Goal: Communication & Community: Answer question/provide support

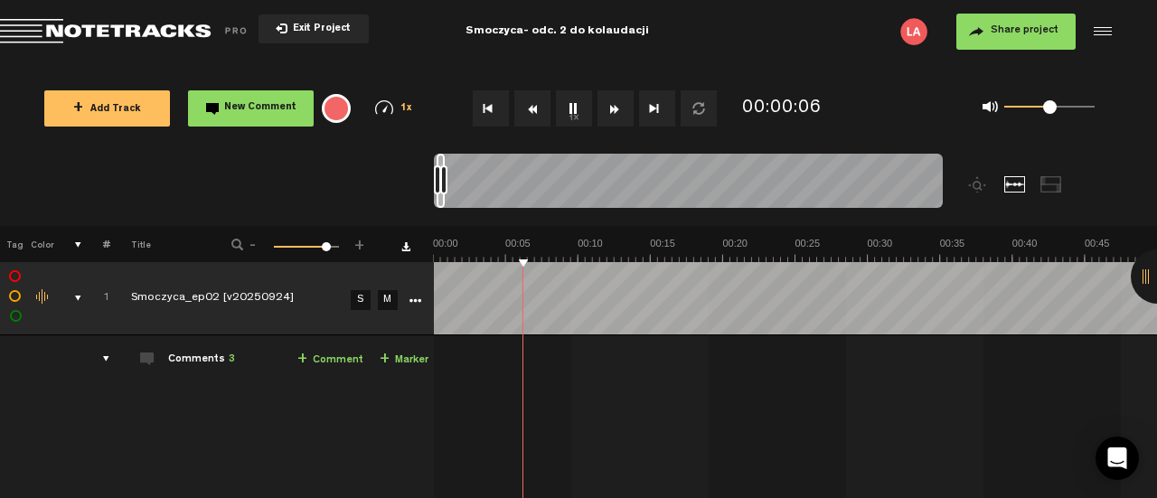
click at [741, 417] on div "14:26 - • Licencjusz Audiotekowy: "Yotar jest w lochu, dałabym więcej pogłosu. …" at bounding box center [796, 471] width 721 height 242
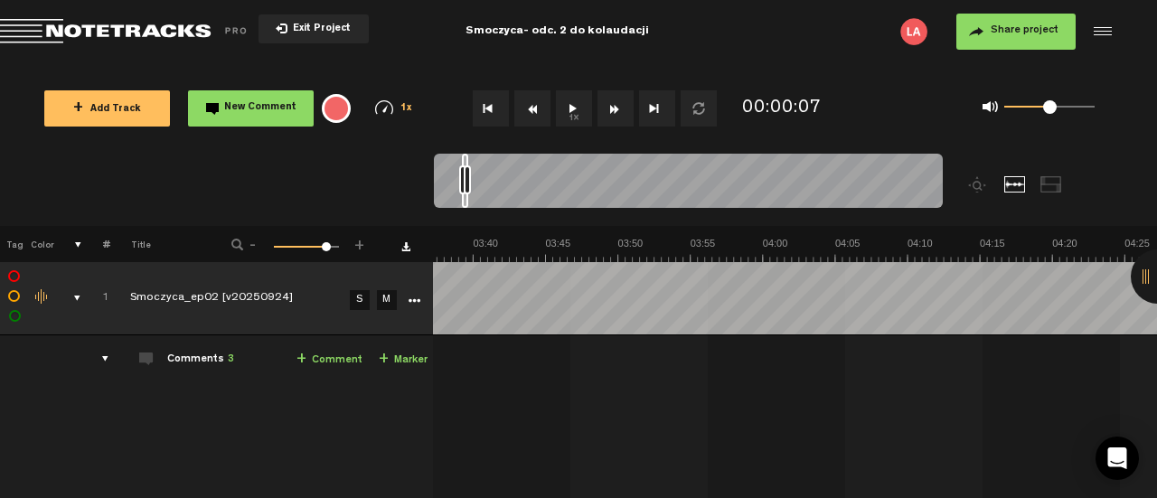
scroll to position [0, 3253]
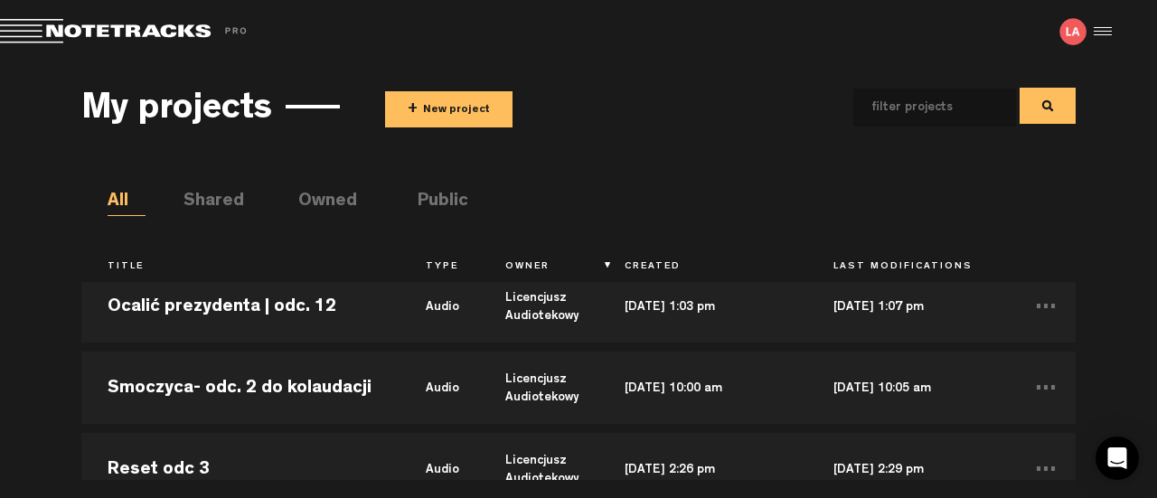
scroll to position [131, 0]
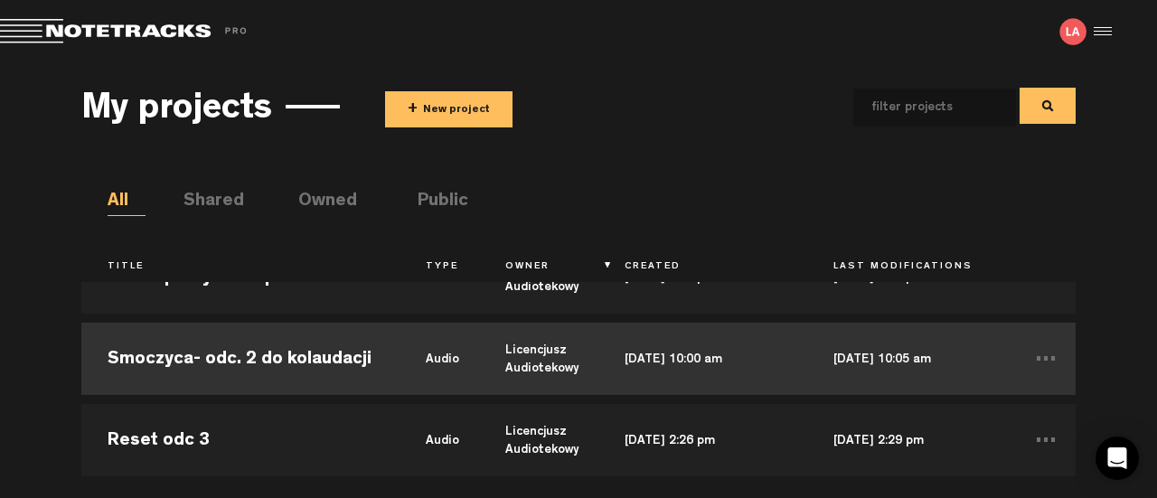
click at [327, 361] on td "Smoczyca- odc. 2 do kolaudacji" at bounding box center [240, 358] width 318 height 81
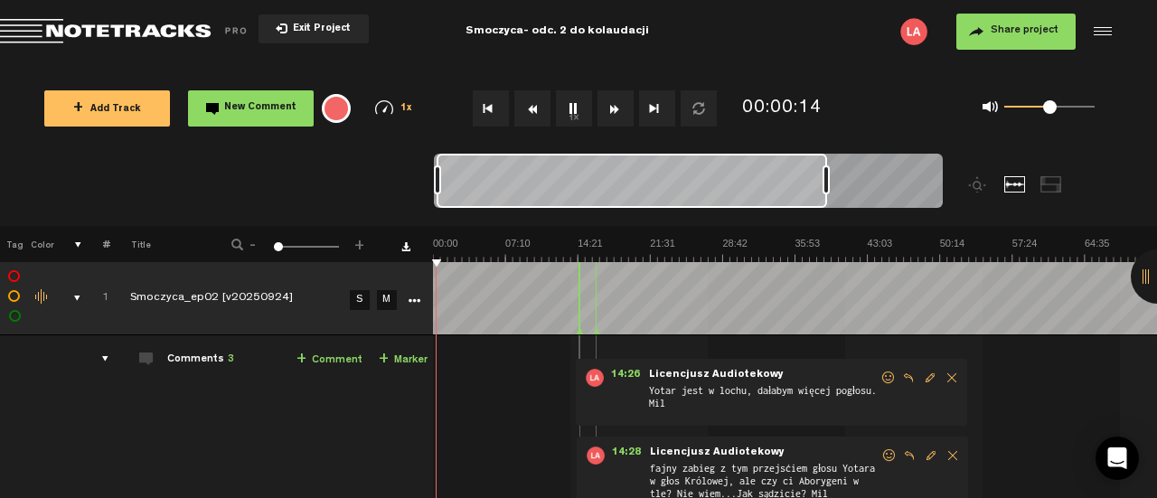
drag, startPoint x: 440, startPoint y: 176, endPoint x: 824, endPoint y: 179, distance: 384.1
click at [824, 179] on div at bounding box center [825, 179] width 7 height 29
click at [1068, 109] on div "0 1 0.75" at bounding box center [1049, 108] width 90 height 4
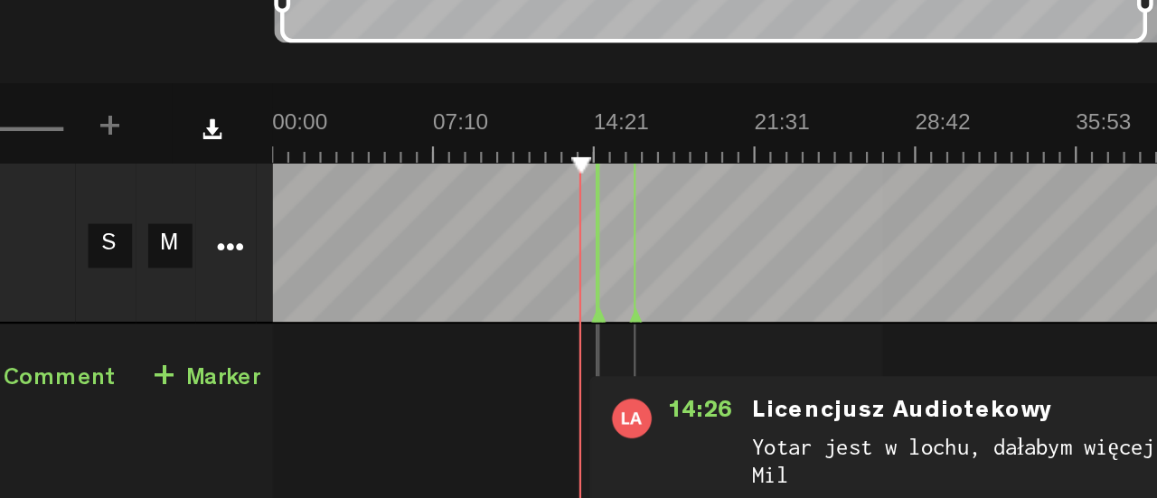
click at [577, 332] on polygon at bounding box center [579, 331] width 5 height 6
click at [579, 265] on div at bounding box center [579, 297] width 1 height 72
click at [607, 373] on span "14:26" at bounding box center [625, 377] width 43 height 18
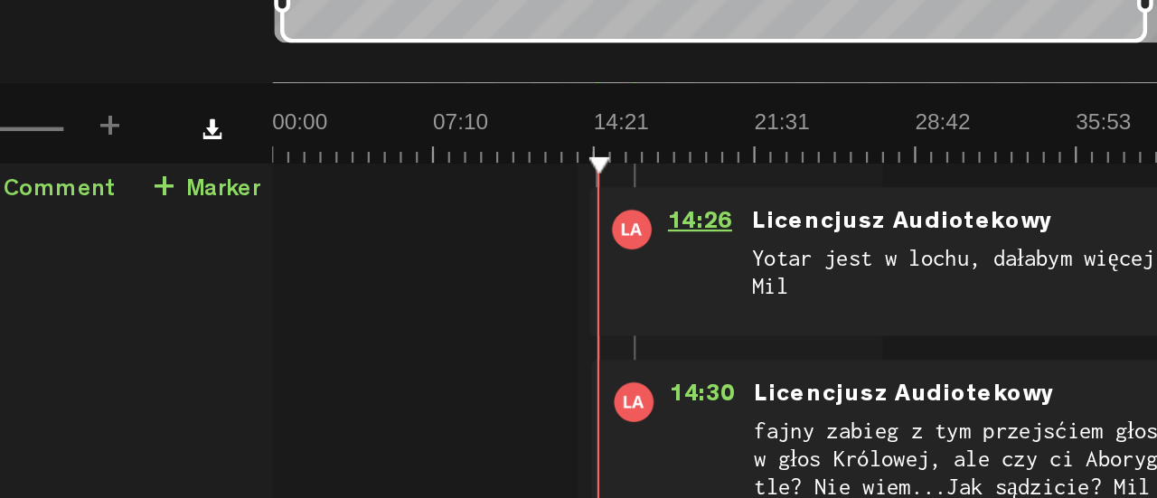
scroll to position [85, 14]
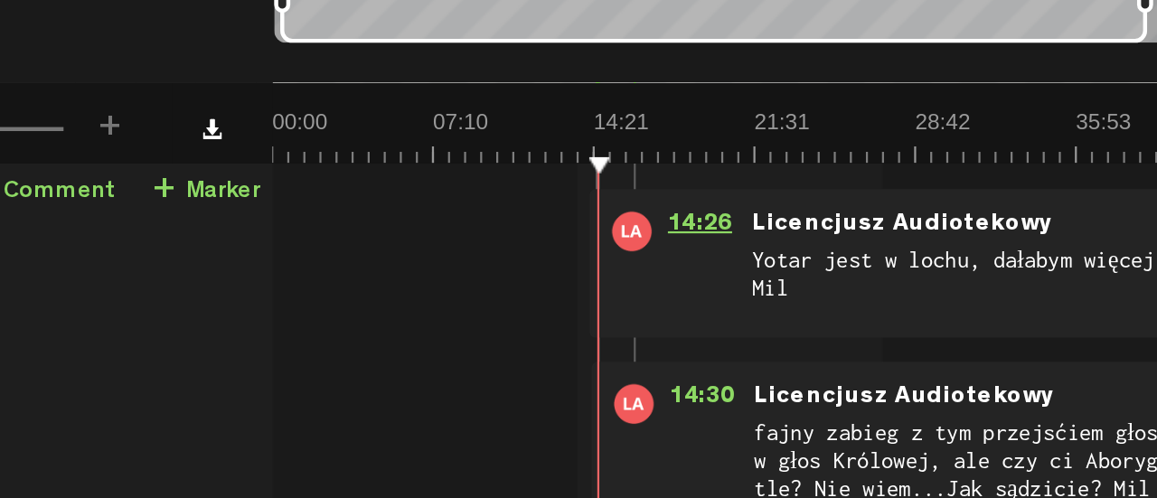
click at [607, 373] on span "14:30" at bounding box center [626, 370] width 43 height 18
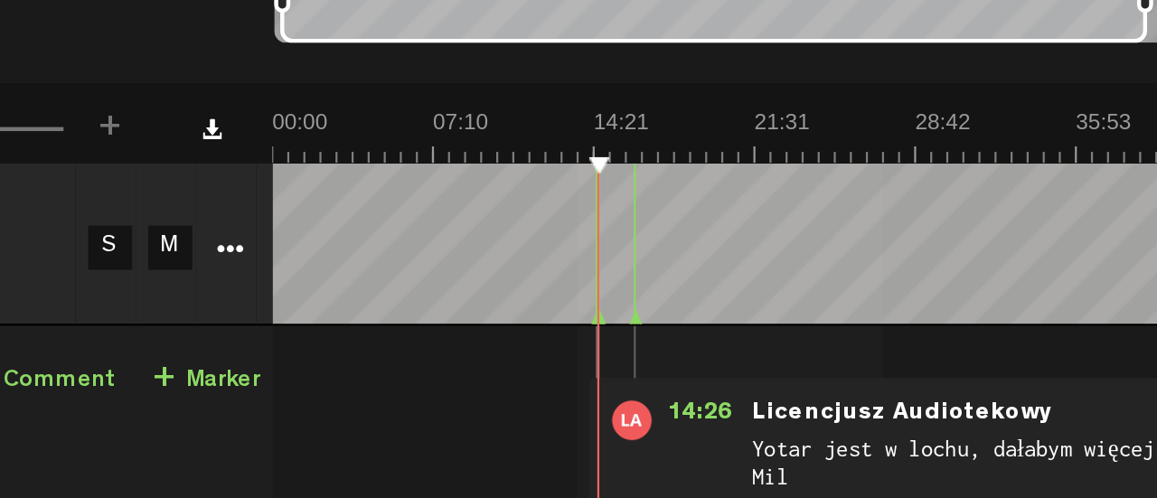
scroll to position [0, 14]
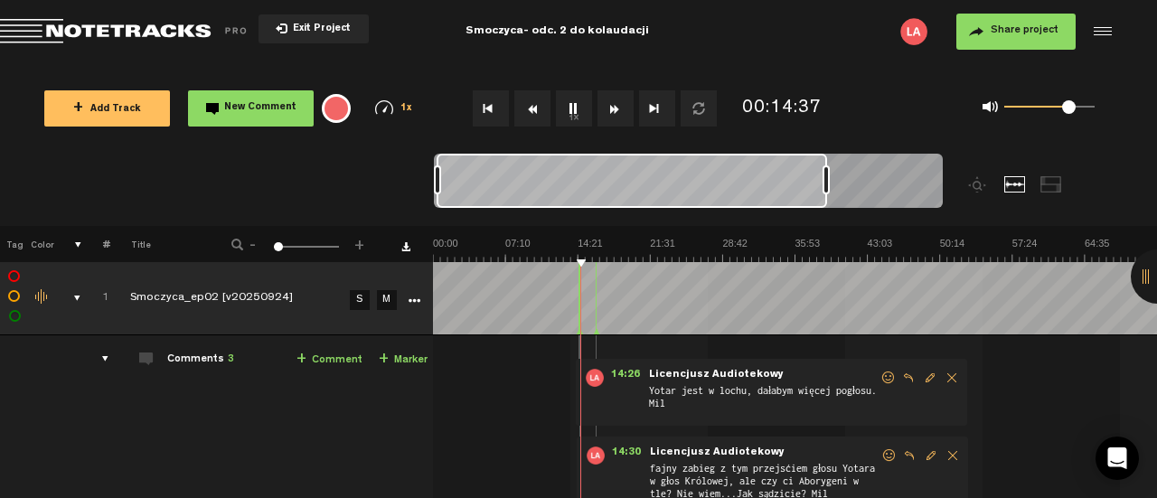
click at [539, 100] on button "Rewind" at bounding box center [532, 108] width 36 height 36
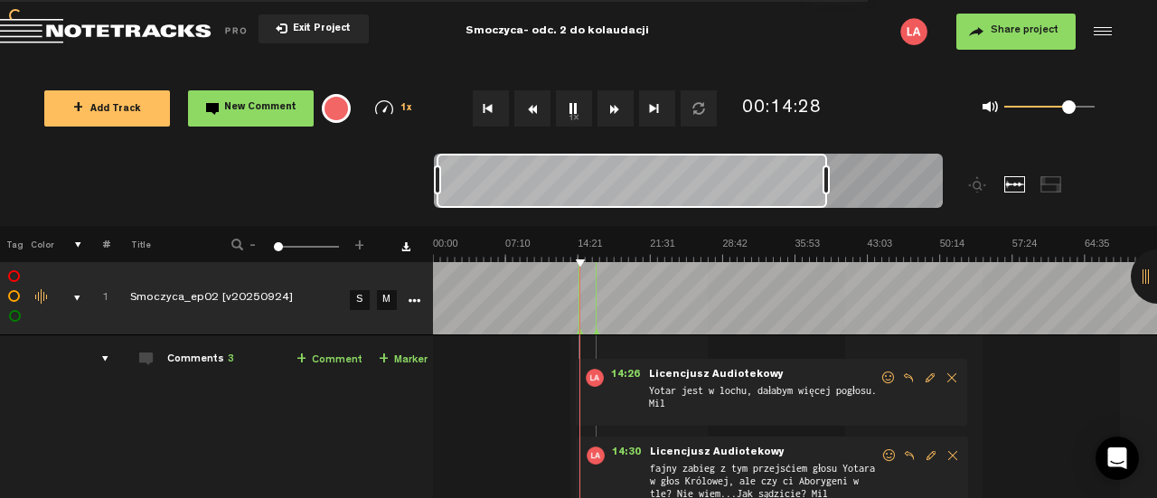
click at [539, 100] on button "Rewind" at bounding box center [532, 108] width 36 height 36
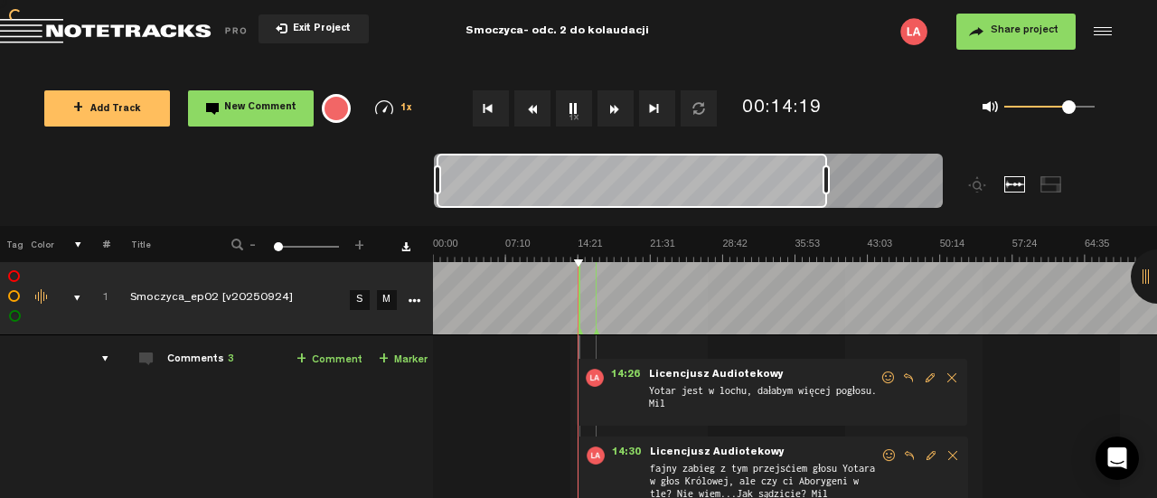
click at [539, 100] on button "Rewind" at bounding box center [532, 108] width 36 height 36
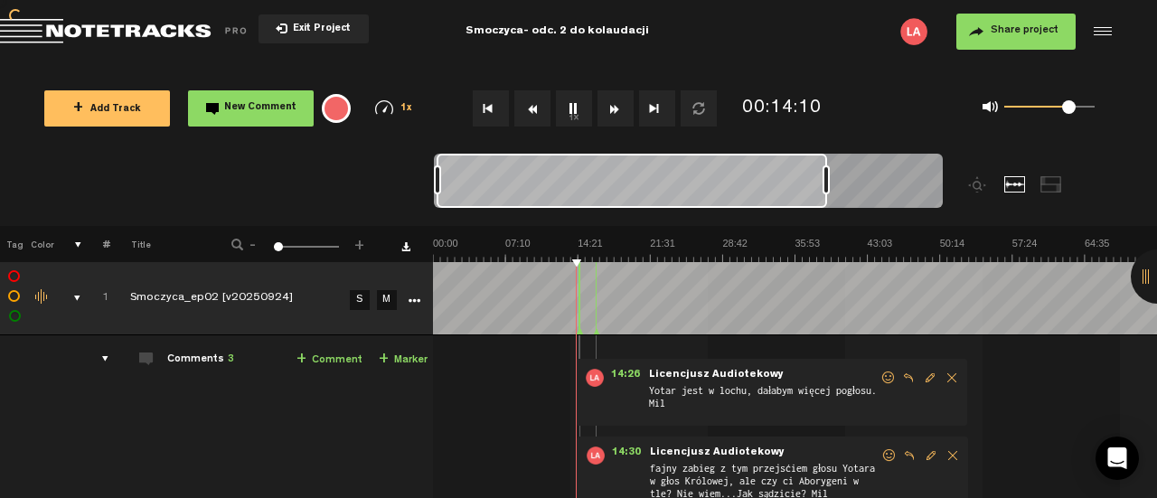
click at [539, 100] on button "Rewind" at bounding box center [532, 108] width 36 height 36
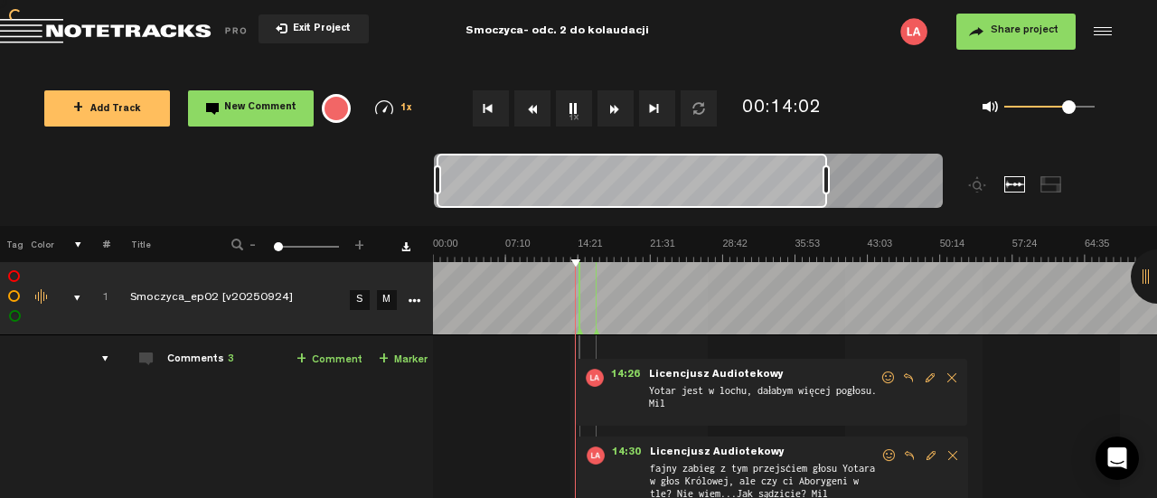
click at [539, 100] on button "Rewind" at bounding box center [532, 108] width 36 height 36
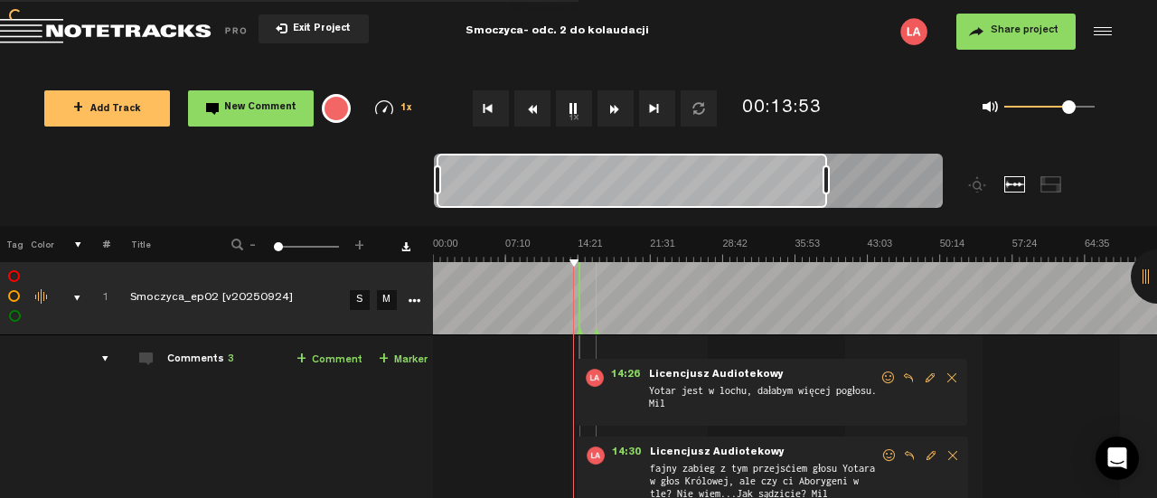
click at [539, 100] on button "Rewind" at bounding box center [532, 108] width 36 height 36
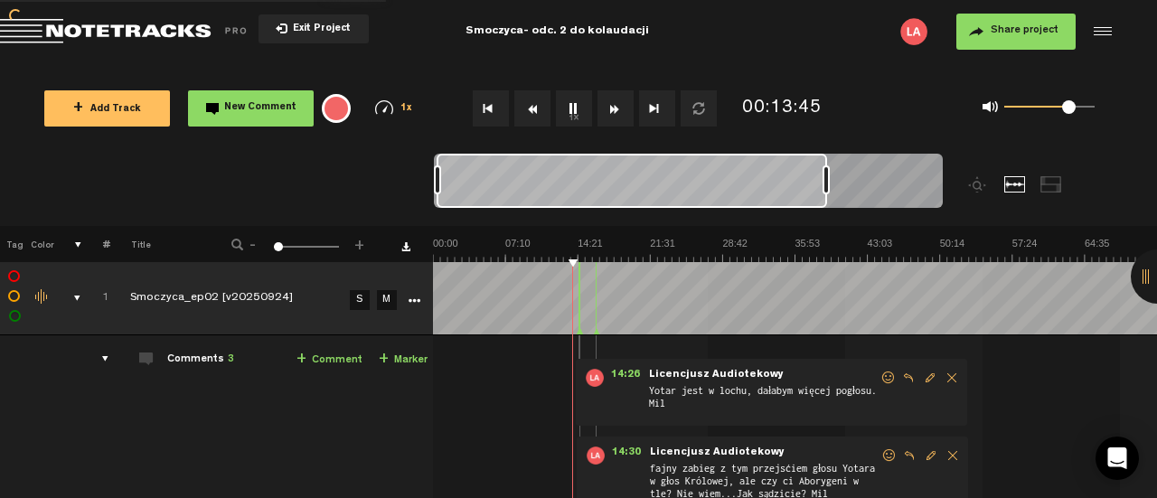
click at [539, 100] on button "Rewind" at bounding box center [532, 108] width 36 height 36
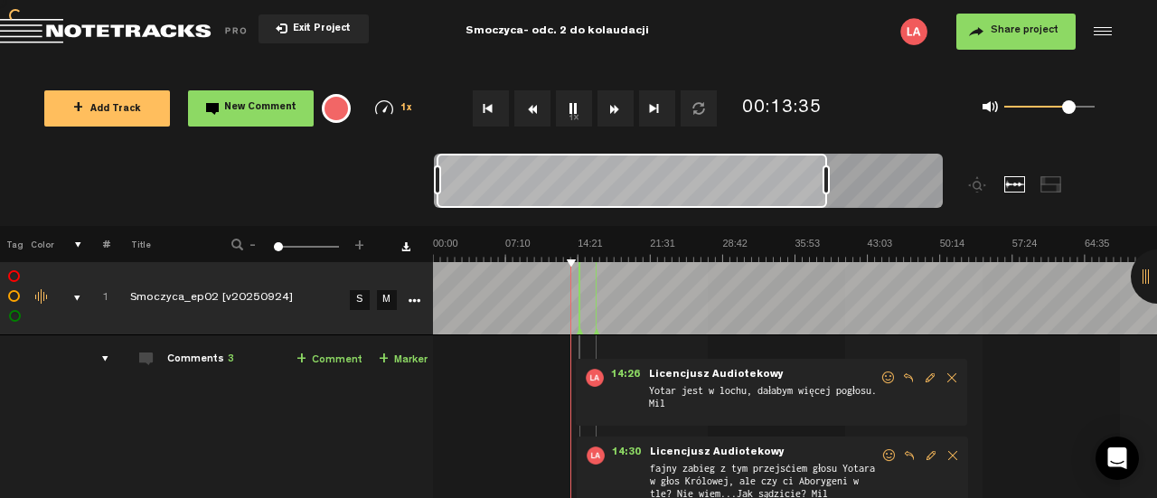
click at [539, 100] on button "Rewind" at bounding box center [532, 108] width 36 height 36
click at [685, 369] on span "Licencjusz Audiotekowy" at bounding box center [716, 375] width 138 height 13
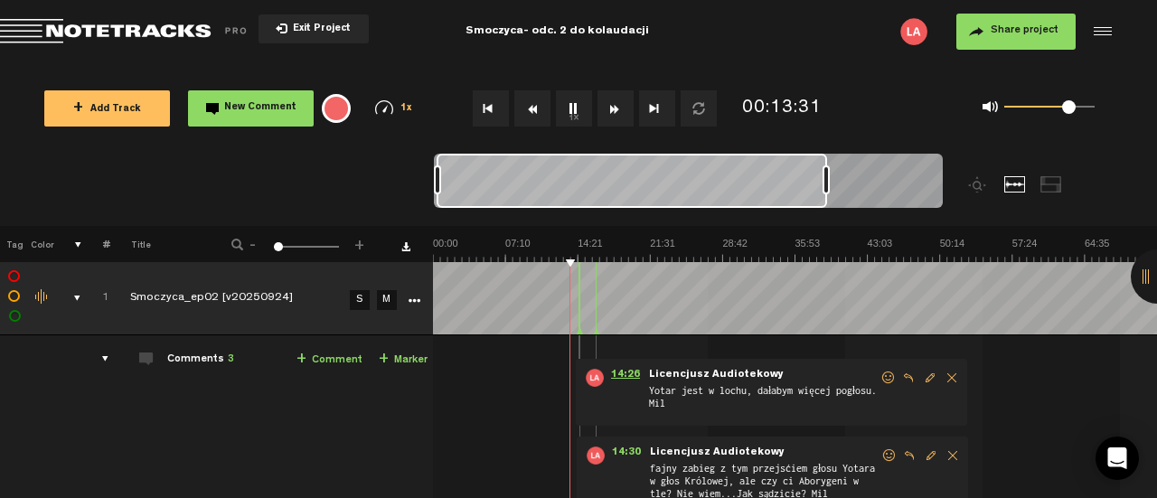
click at [616, 371] on span "14:26" at bounding box center [625, 378] width 43 height 18
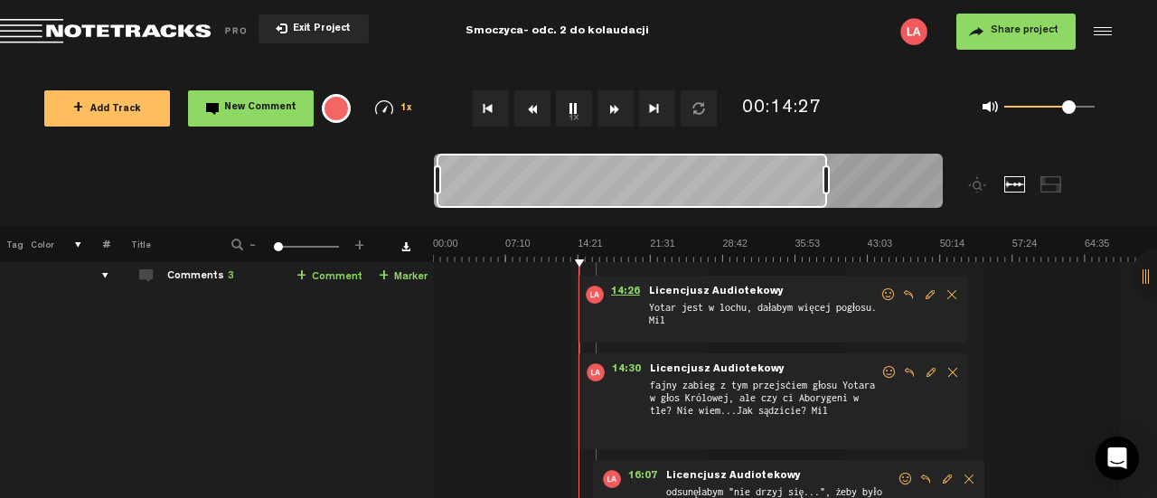
scroll to position [80, 14]
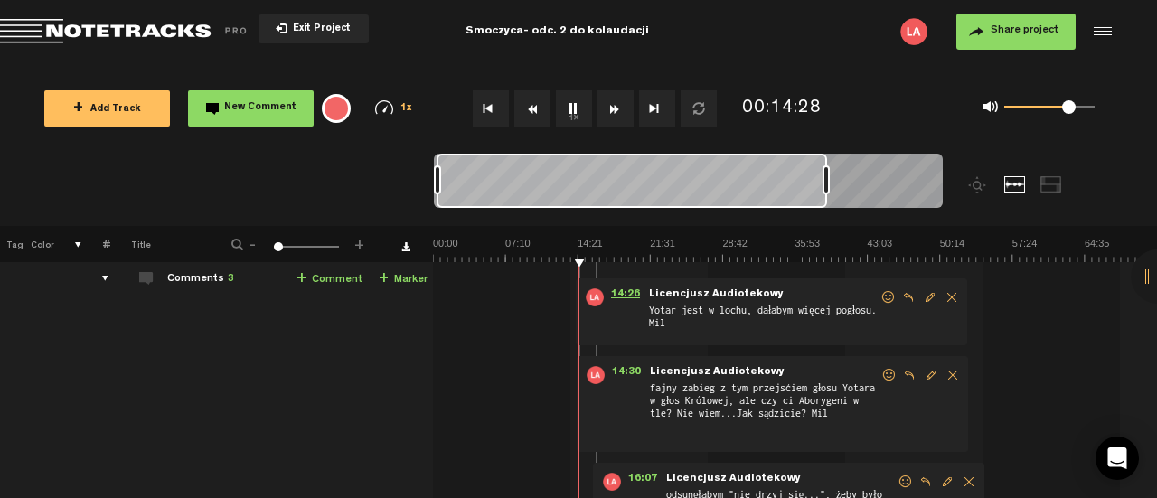
click at [616, 371] on span "14:30" at bounding box center [626, 375] width 43 height 18
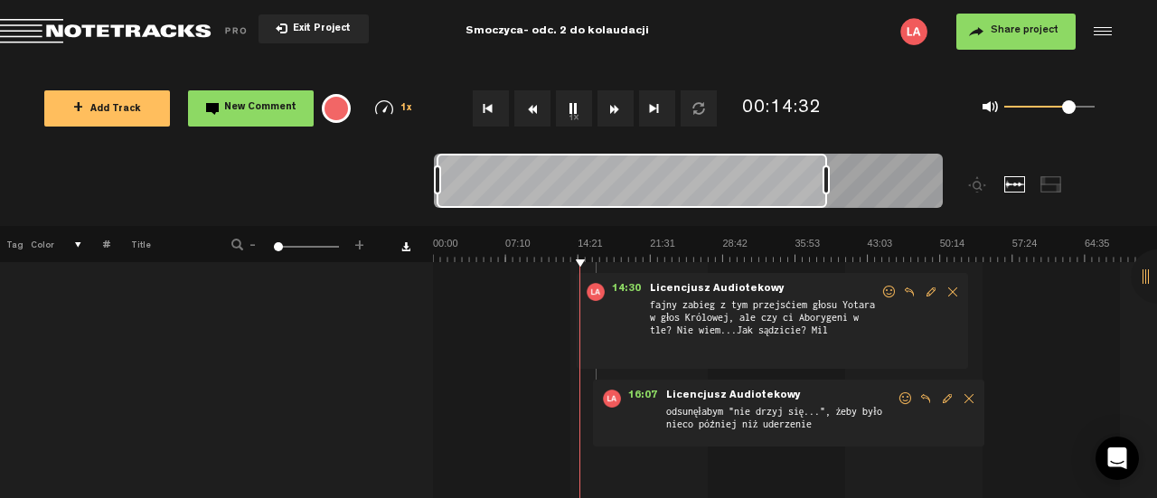
scroll to position [163, 14]
click at [624, 391] on span "16:07" at bounding box center [642, 399] width 43 height 18
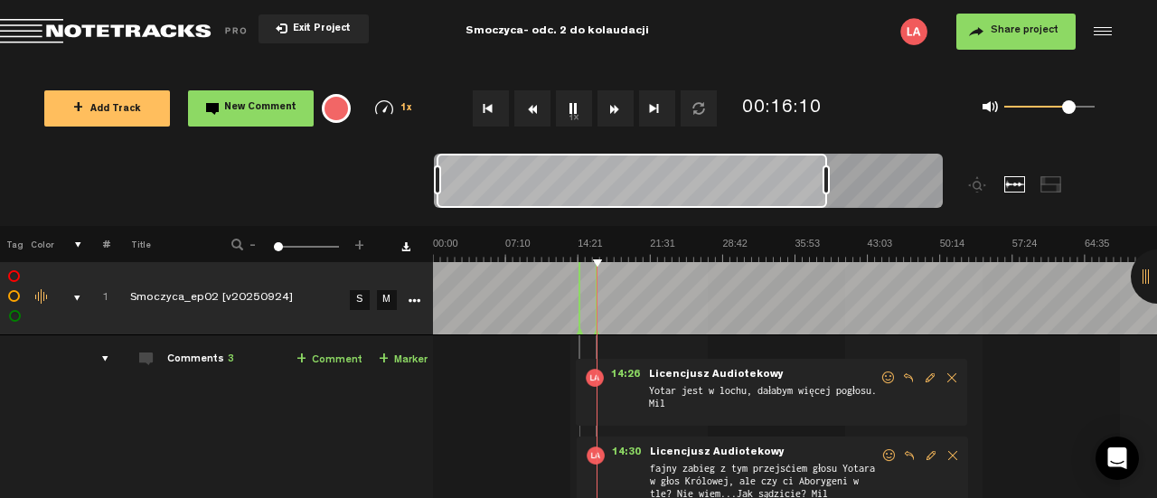
click at [553, 247] on img at bounding box center [795, 249] width 724 height 25
click at [566, 247] on img at bounding box center [795, 249] width 724 height 25
click at [941, 377] on span "Delete comment" at bounding box center [952, 377] width 22 height 13
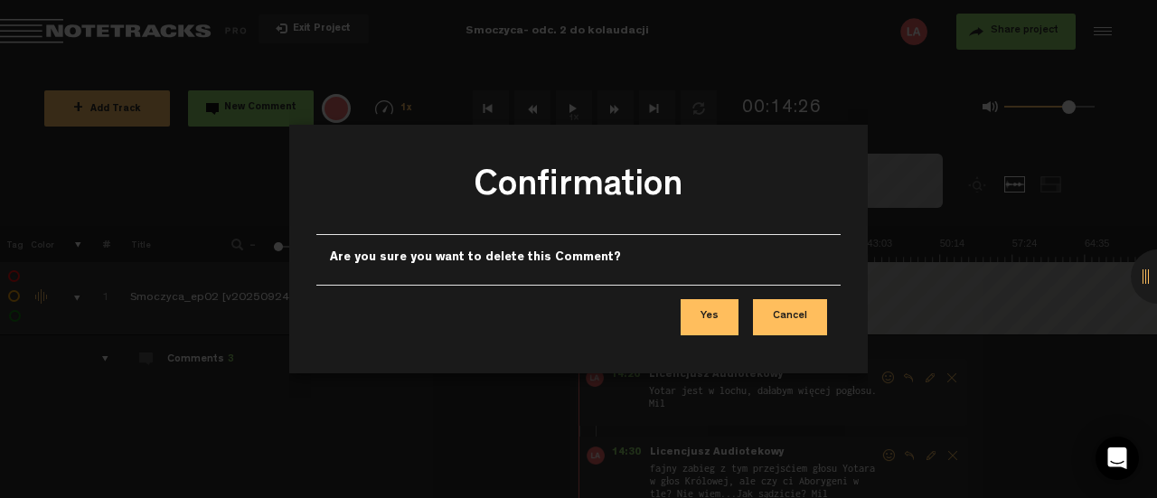
click at [719, 311] on button "Yes" at bounding box center [709, 317] width 58 height 36
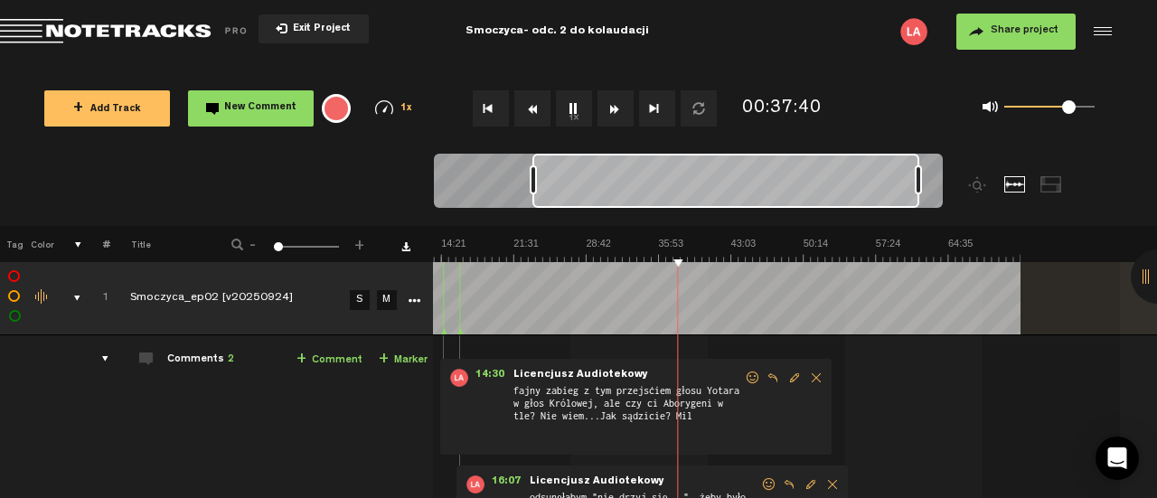
scroll to position [0, 172]
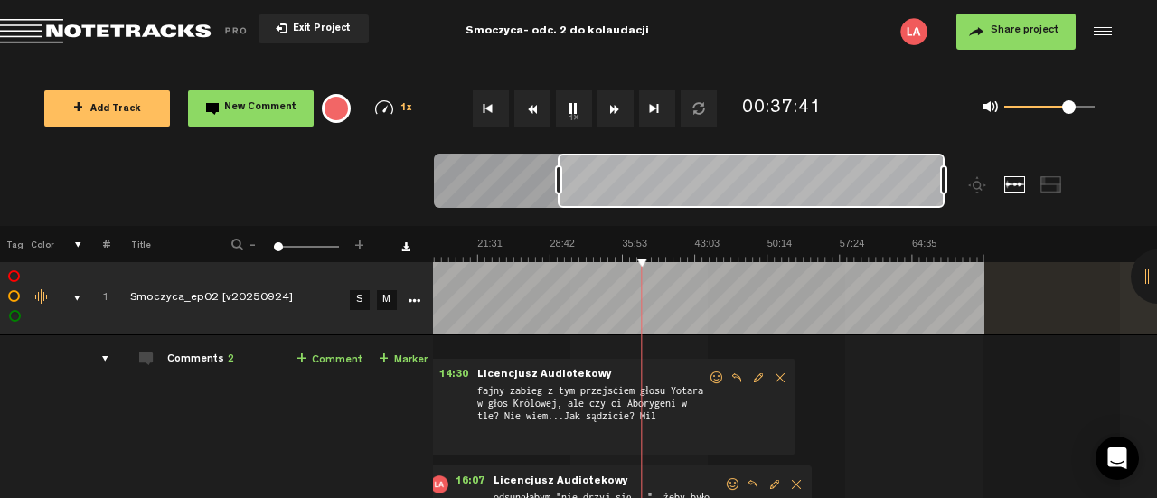
drag, startPoint x: 775, startPoint y: 178, endPoint x: 931, endPoint y: 192, distance: 156.0
drag, startPoint x: 931, startPoint y: 192, endPoint x: 994, endPoint y: 232, distance: 75.2
click at [994, 232] on th at bounding box center [795, 244] width 724 height 36
click at [540, 111] on button "Rewind" at bounding box center [532, 108] width 36 height 36
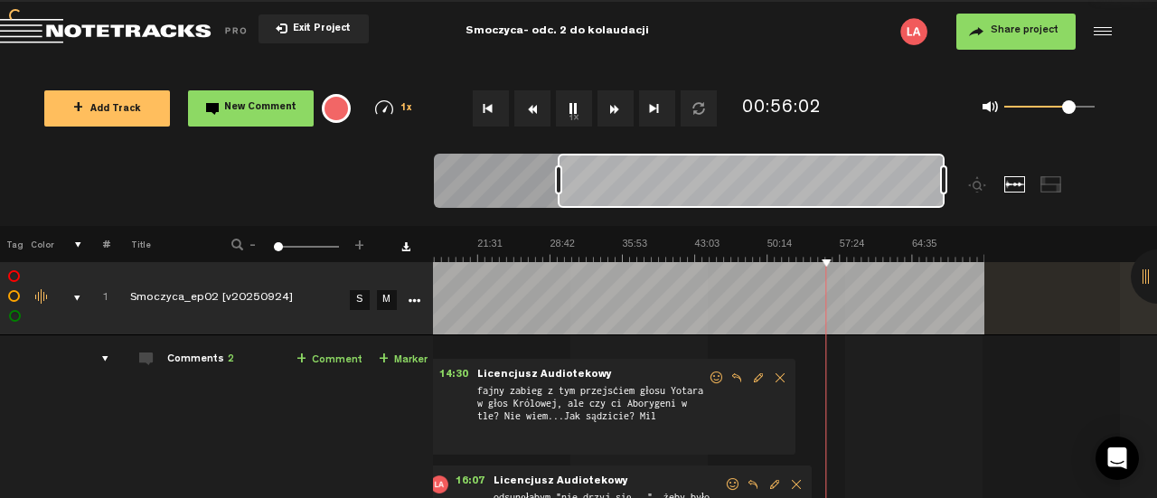
click at [540, 111] on button "Rewind" at bounding box center [532, 108] width 36 height 36
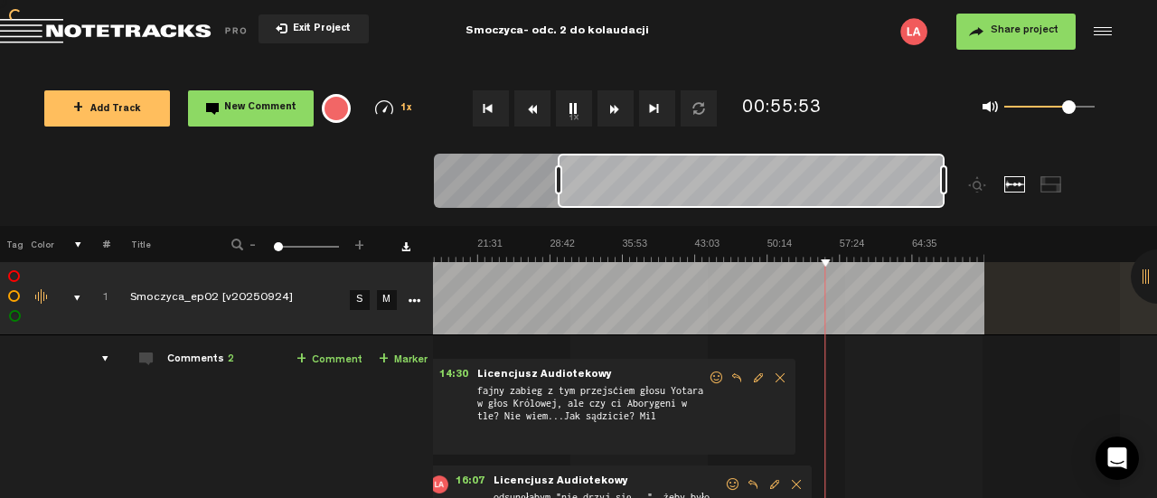
click at [540, 111] on button "Rewind" at bounding box center [532, 108] width 36 height 36
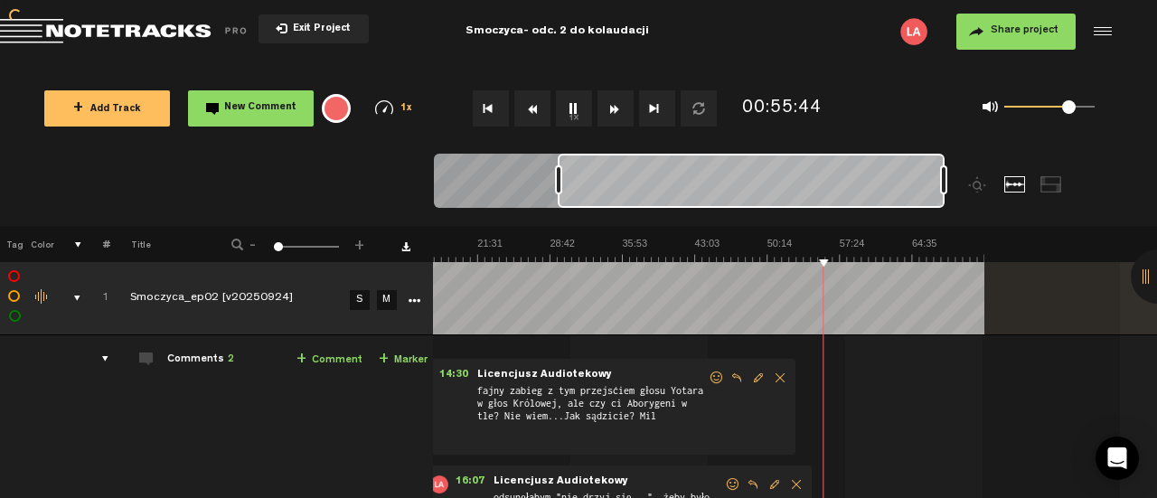
click at [540, 111] on button "Rewind" at bounding box center [532, 108] width 36 height 36
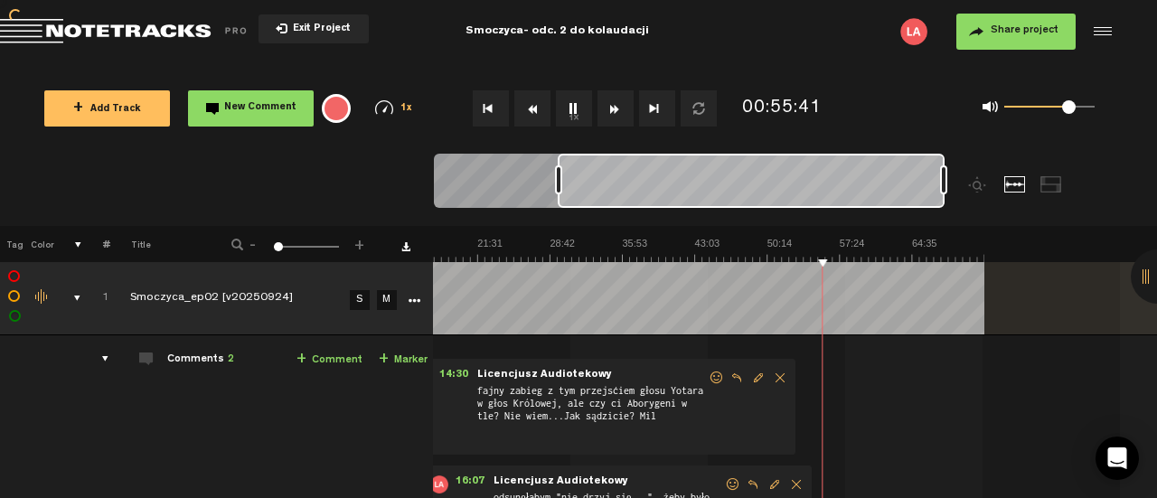
click at [540, 111] on button "Rewind" at bounding box center [532, 108] width 36 height 36
click at [331, 358] on link "+ Comment" at bounding box center [329, 360] width 66 height 21
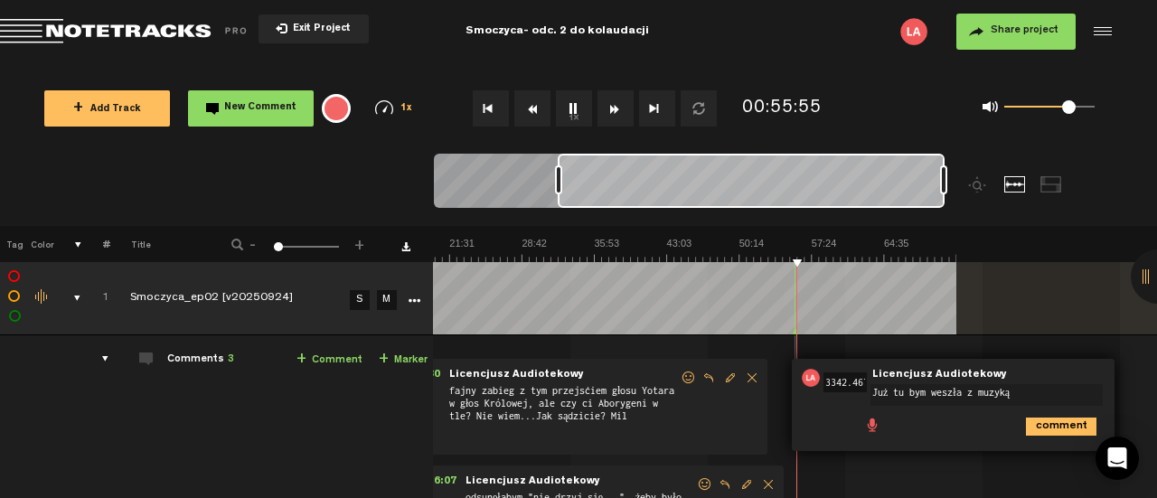
type textarea "Już tu bym weszła z muzyką"
click at [1035, 429] on icon "comment" at bounding box center [1061, 426] width 70 height 18
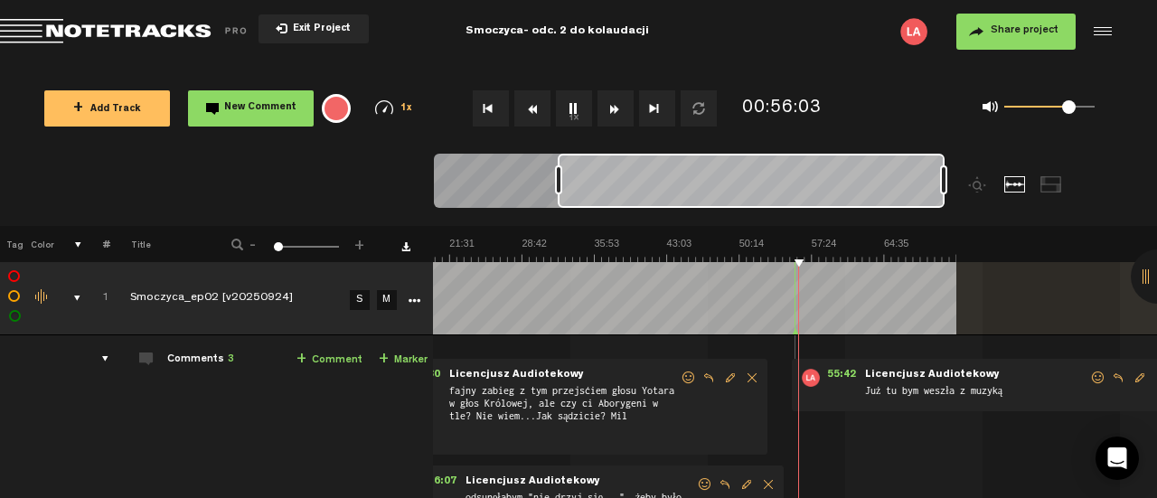
click at [1129, 380] on span "Edit comment" at bounding box center [1140, 377] width 22 height 13
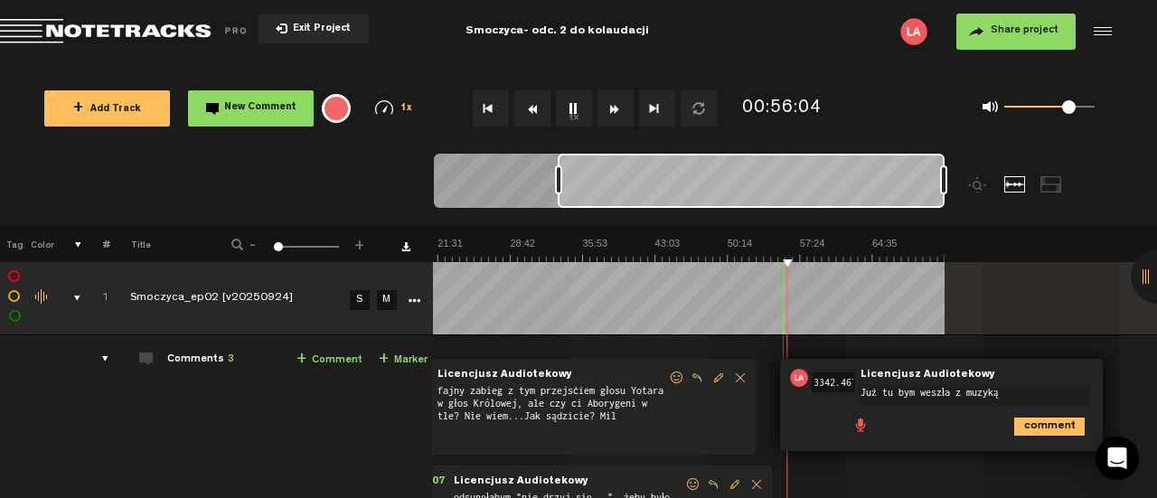
scroll to position [0, 211]
click at [996, 393] on textarea "Już tu bym weszła z muzyką" at bounding box center [974, 395] width 232 height 22
type textarea "Już tu bym weszła z muzyką. Mil"
click at [1027, 426] on icon "comment" at bounding box center [1049, 426] width 70 height 18
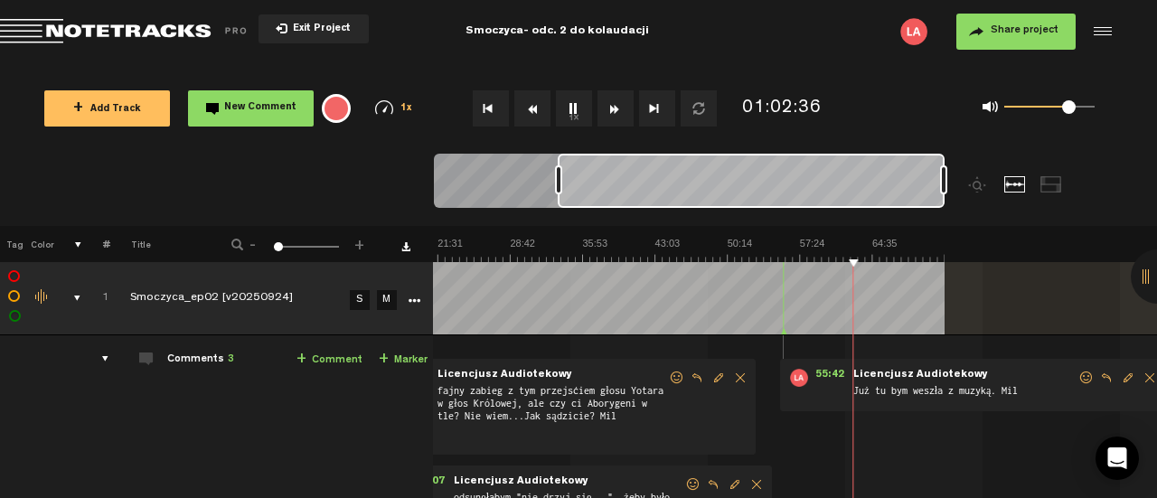
click at [529, 107] on button "Rewind" at bounding box center [532, 108] width 36 height 36
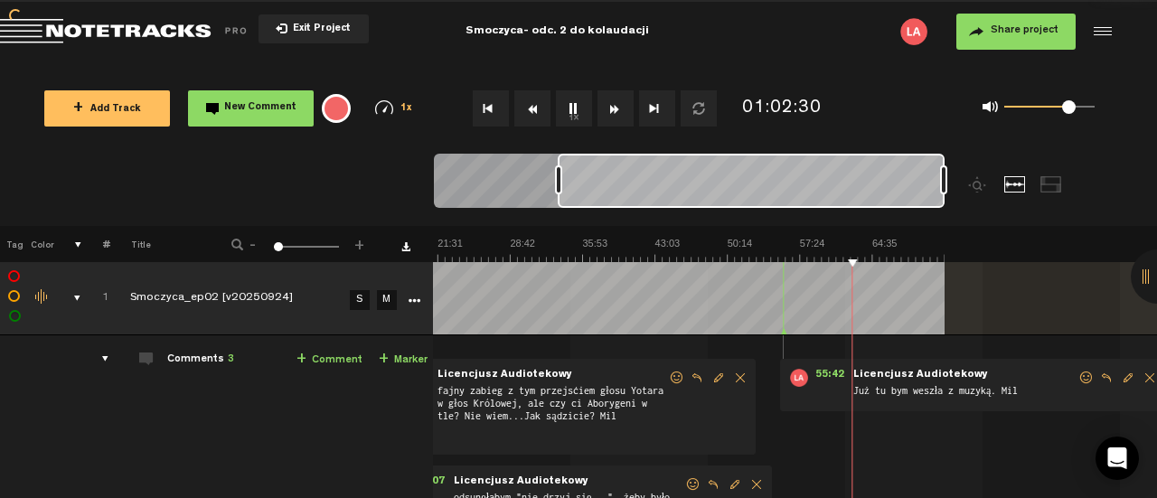
click at [529, 107] on button "Rewind" at bounding box center [532, 108] width 36 height 36
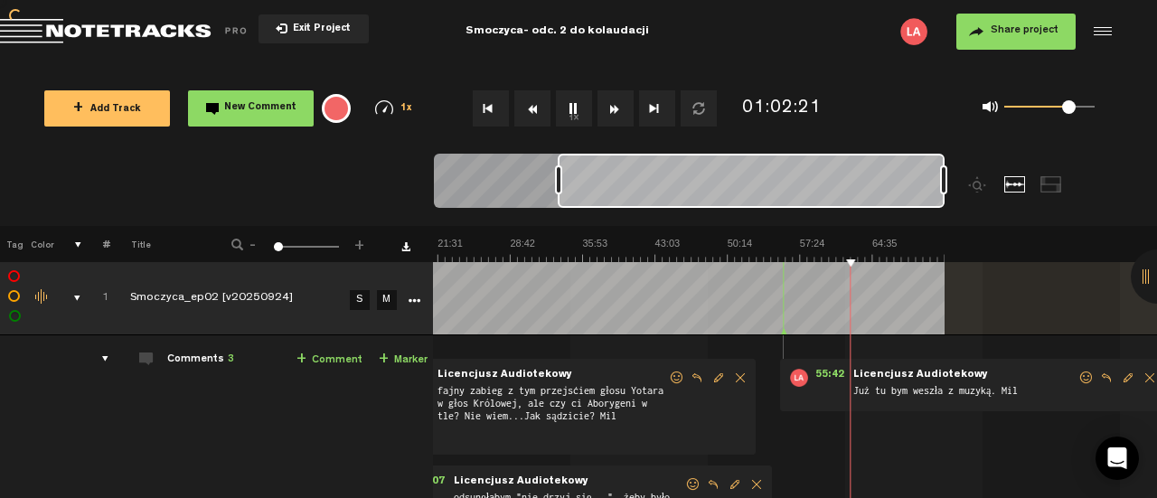
click at [529, 107] on button "Rewind" at bounding box center [532, 108] width 36 height 36
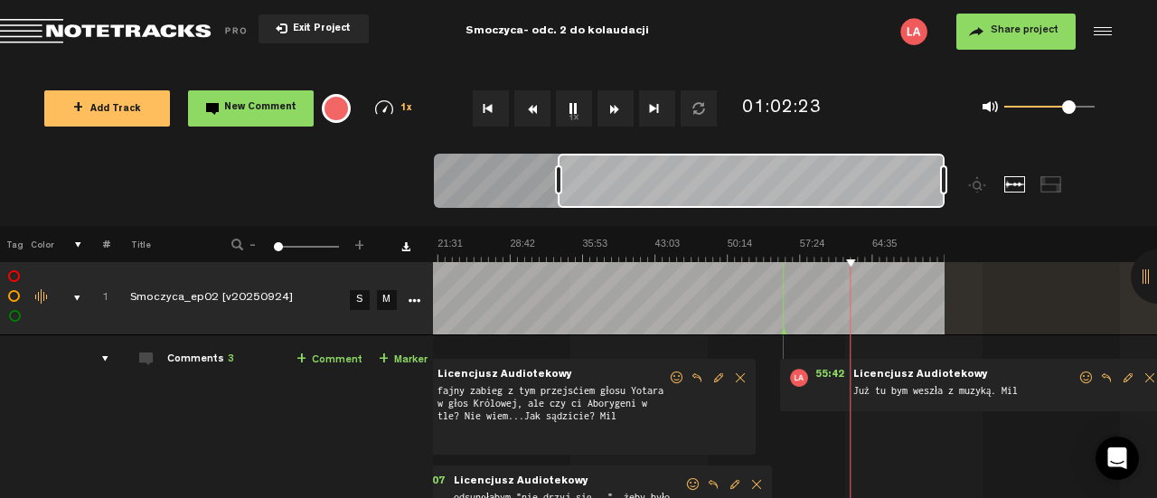
click at [302, 355] on link "+ Comment" at bounding box center [329, 360] width 66 height 21
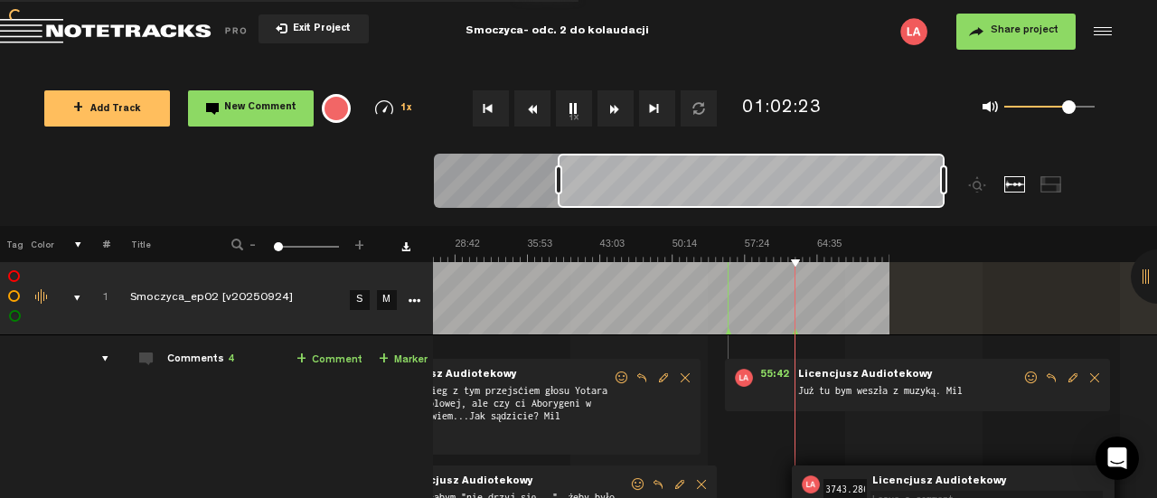
scroll to position [0, 0]
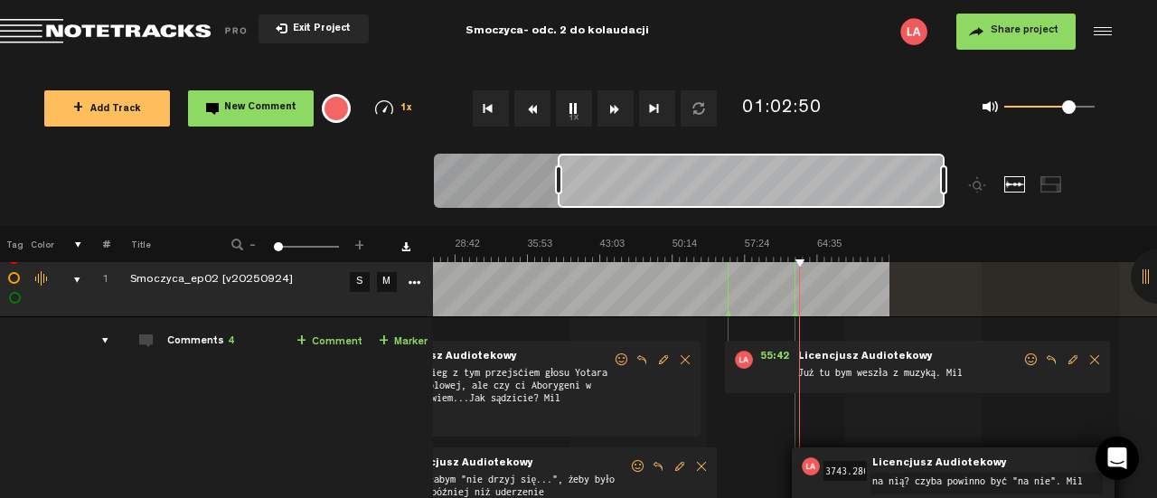
click at [914, 478] on textarea "na nią? czyba powinno być "na nie". Mil" at bounding box center [986, 484] width 232 height 22
type textarea "na nią? chyba powinno być "na nie". Mil"
click at [825, 460] on span "02:23" at bounding box center [841, 466] width 43 height 18
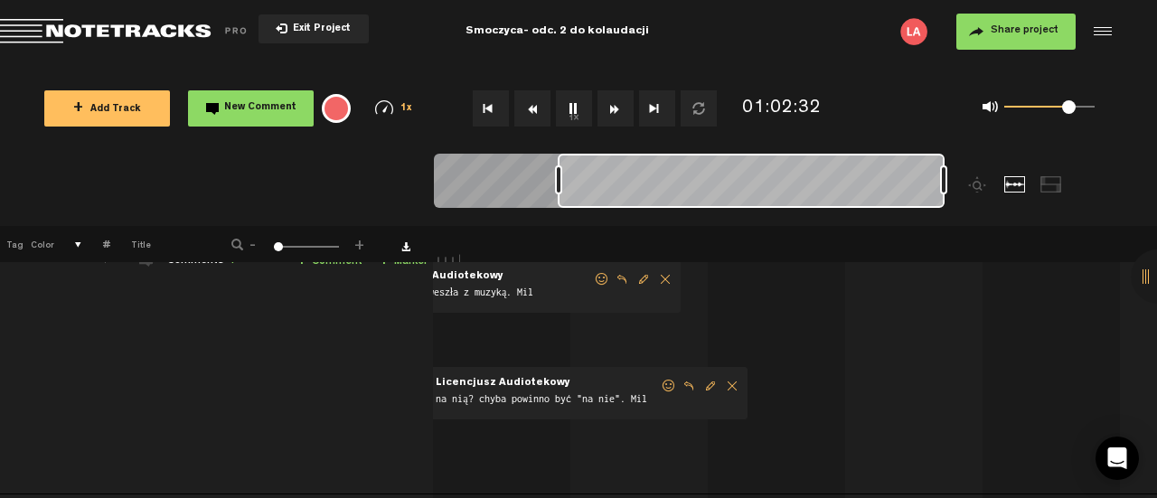
scroll to position [0, 696]
click at [721, 389] on span "Delete comment" at bounding box center [732, 386] width 22 height 13
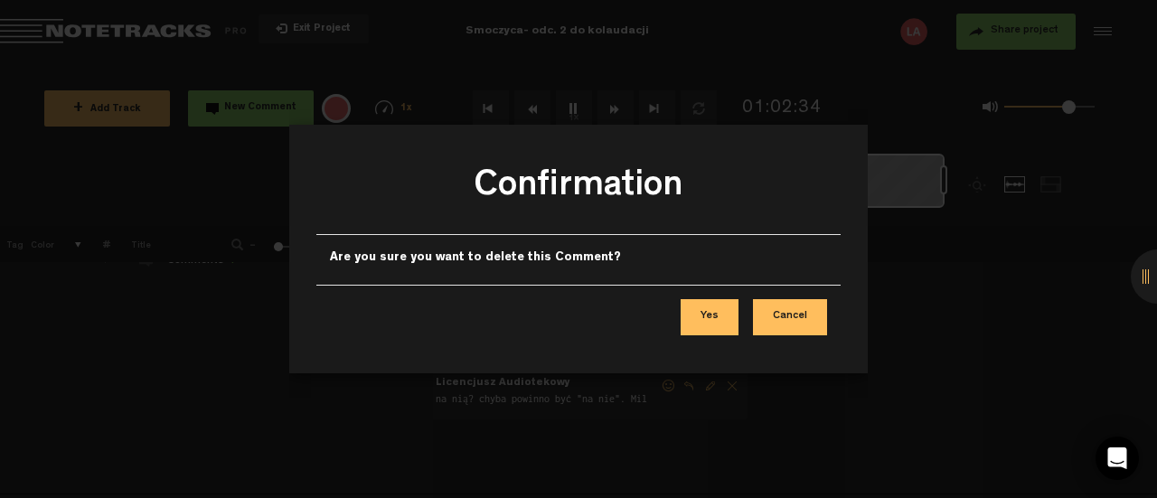
click at [708, 317] on button "Yes" at bounding box center [709, 317] width 58 height 36
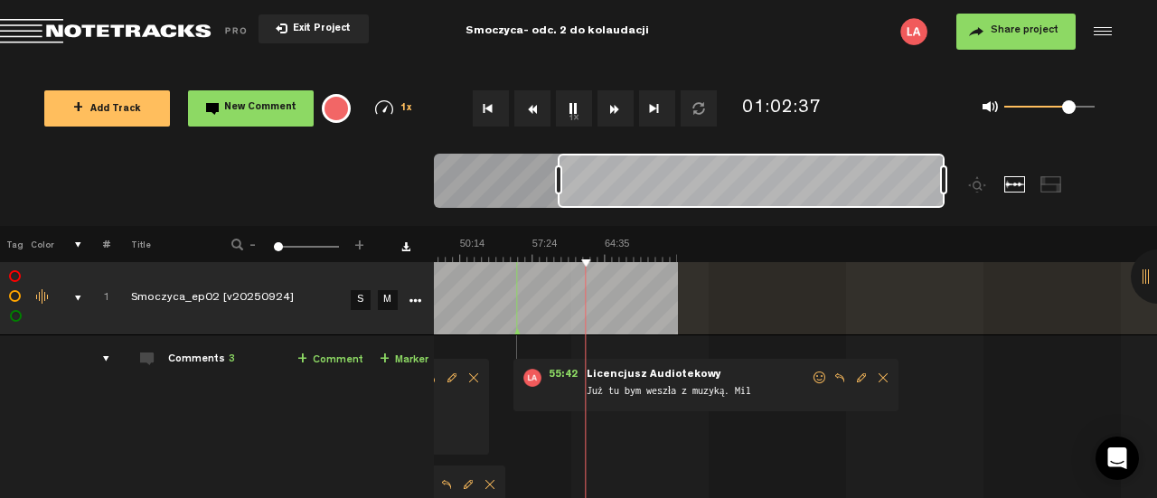
scroll to position [0, 0]
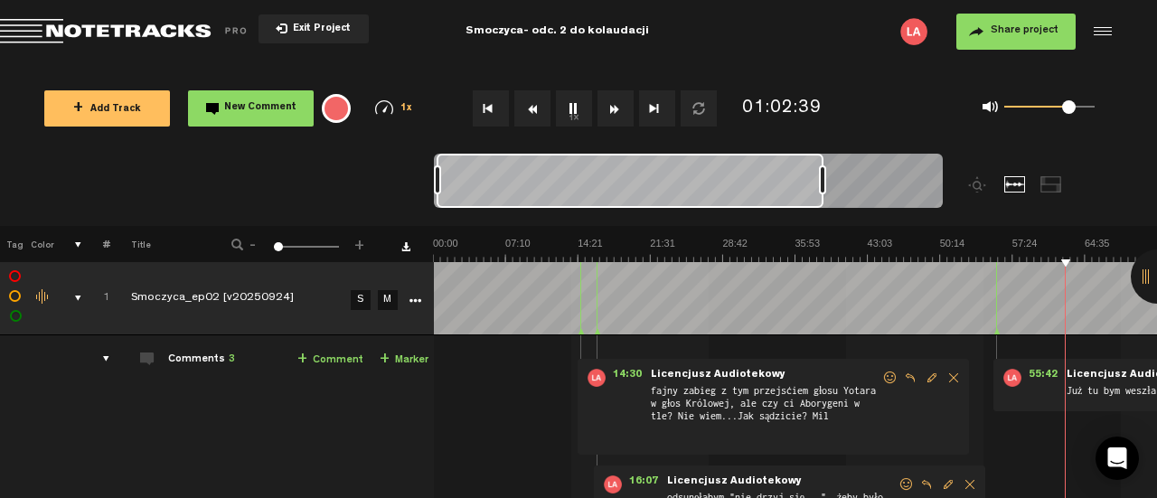
click at [527, 110] on button "Rewind" at bounding box center [532, 108] width 36 height 36
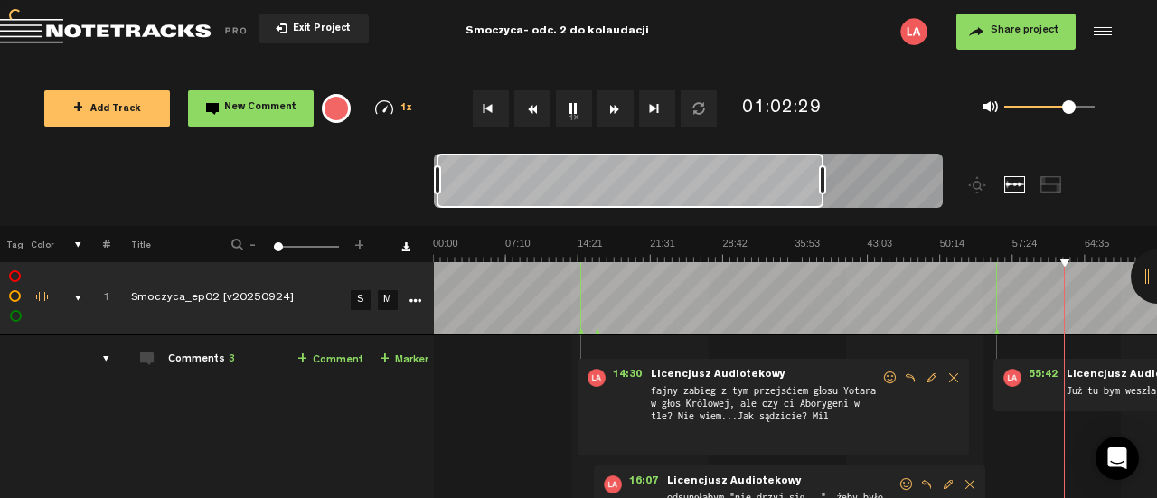
click at [527, 110] on button "Rewind" at bounding box center [532, 108] width 36 height 36
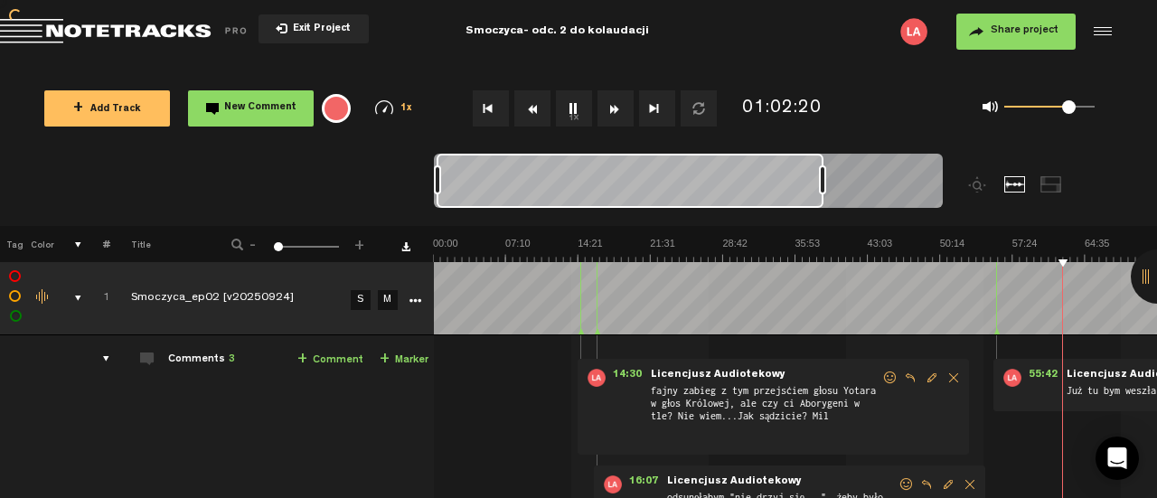
click at [527, 110] on button "Rewind" at bounding box center [532, 108] width 36 height 36
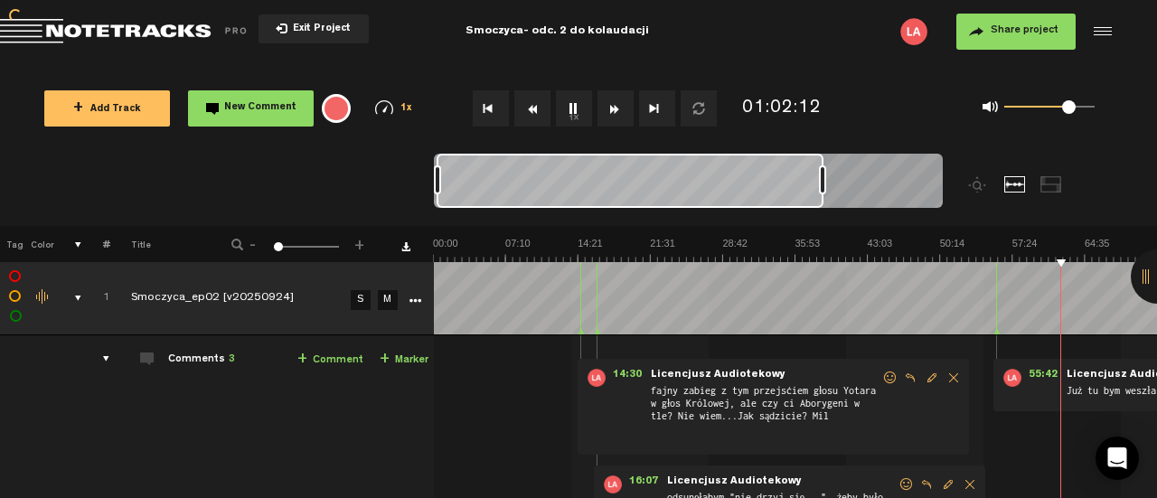
click at [527, 110] on button "Rewind" at bounding box center [532, 108] width 36 height 36
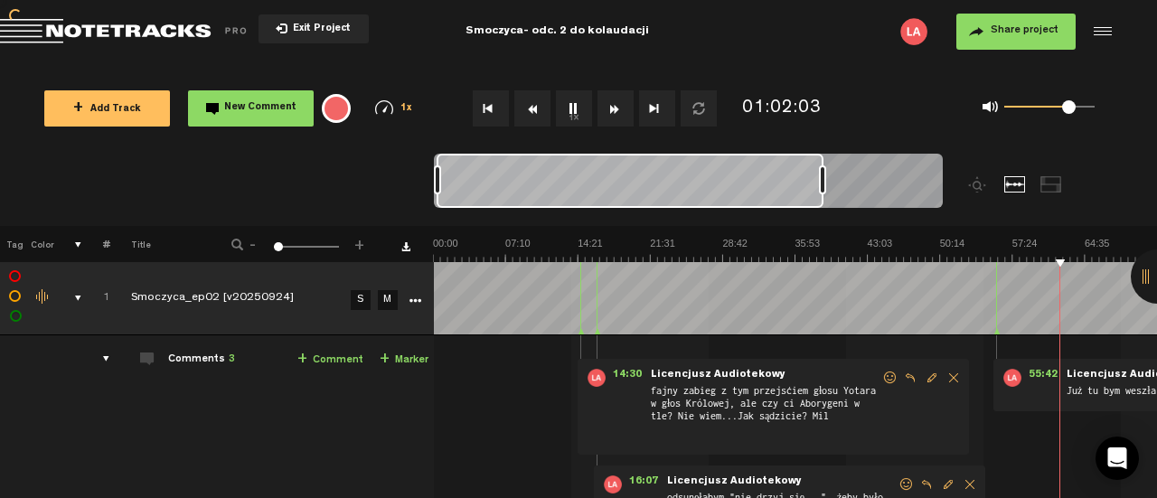
click at [527, 110] on button "Rewind" at bounding box center [532, 108] width 36 height 36
click at [540, 107] on button "Rewind" at bounding box center [532, 108] width 36 height 36
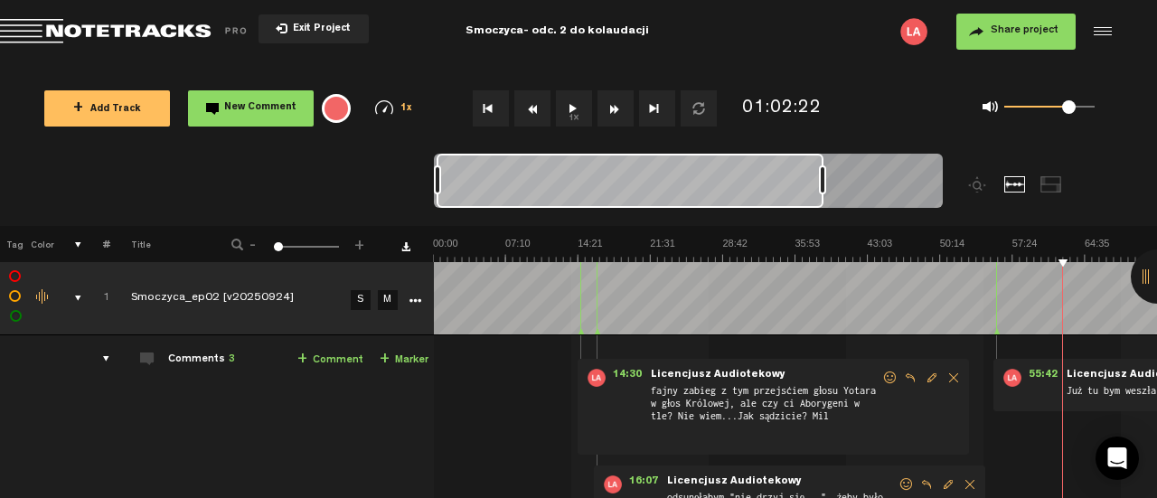
click at [338, 358] on link "+ Comment" at bounding box center [330, 360] width 66 height 21
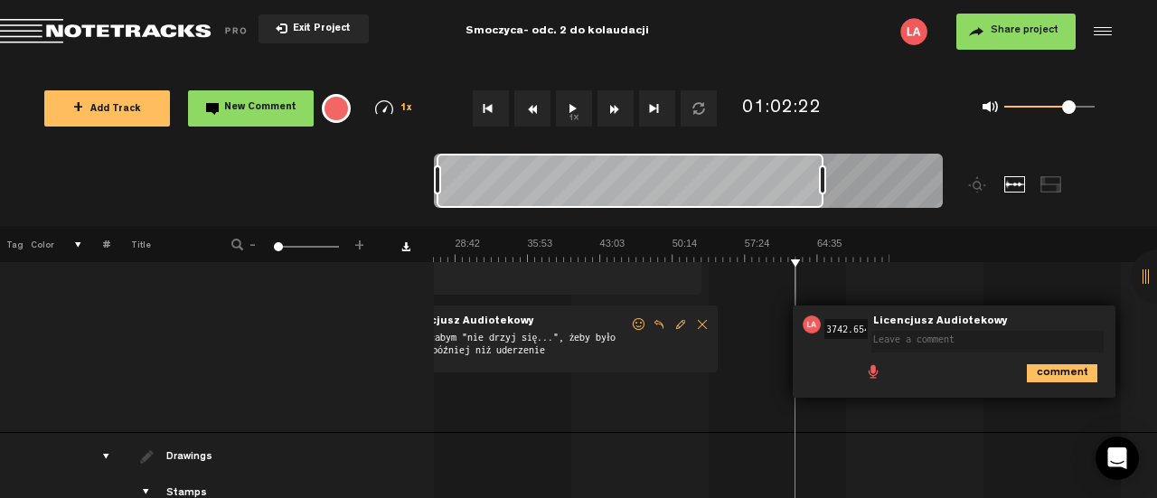
scroll to position [161, 0]
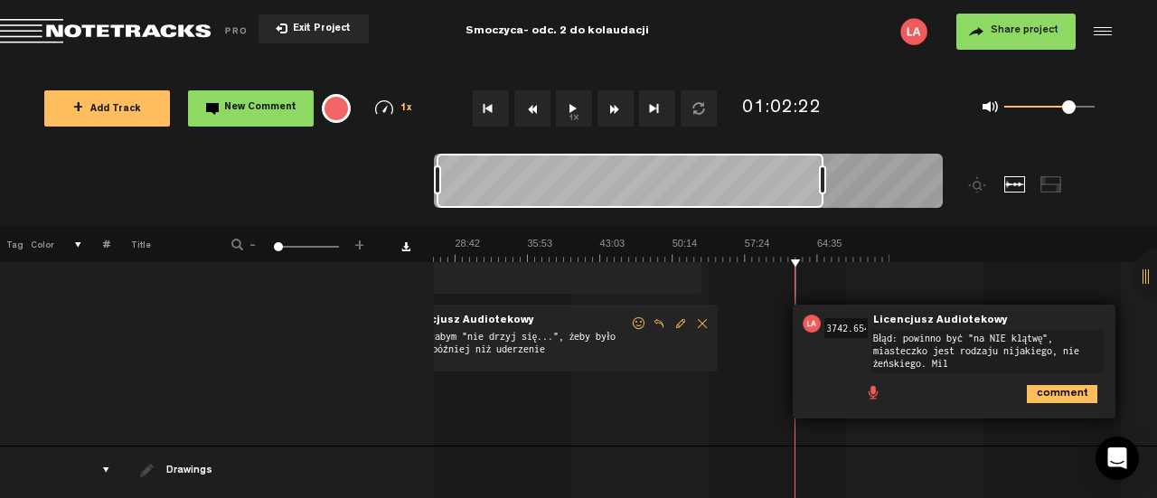
type textarea "Błąd: powinno być "na NIE klątwę", miasteczko jest rodzaju nijakiego, nie żeńsk…"
click at [1051, 391] on icon "comment" at bounding box center [1062, 394] width 70 height 18
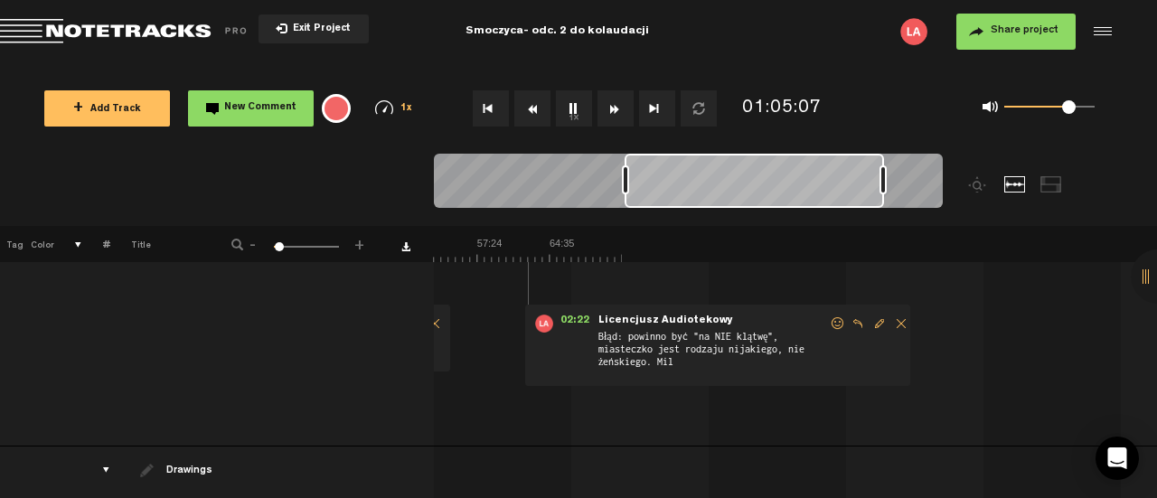
scroll to position [0, 267]
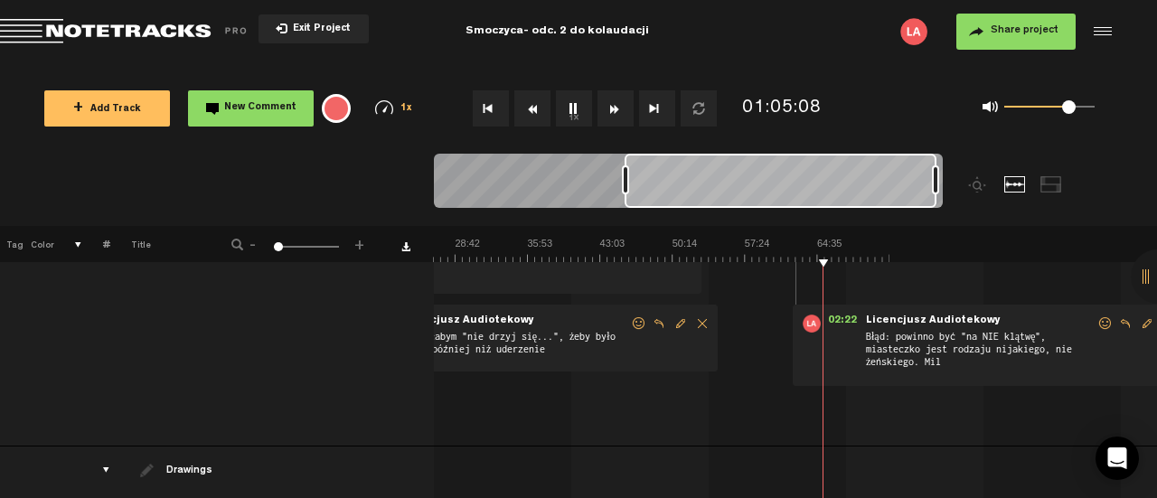
drag, startPoint x: 820, startPoint y: 180, endPoint x: 1008, endPoint y: 199, distance: 188.9
click at [1008, 199] on div at bounding box center [752, 190] width 636 height 72
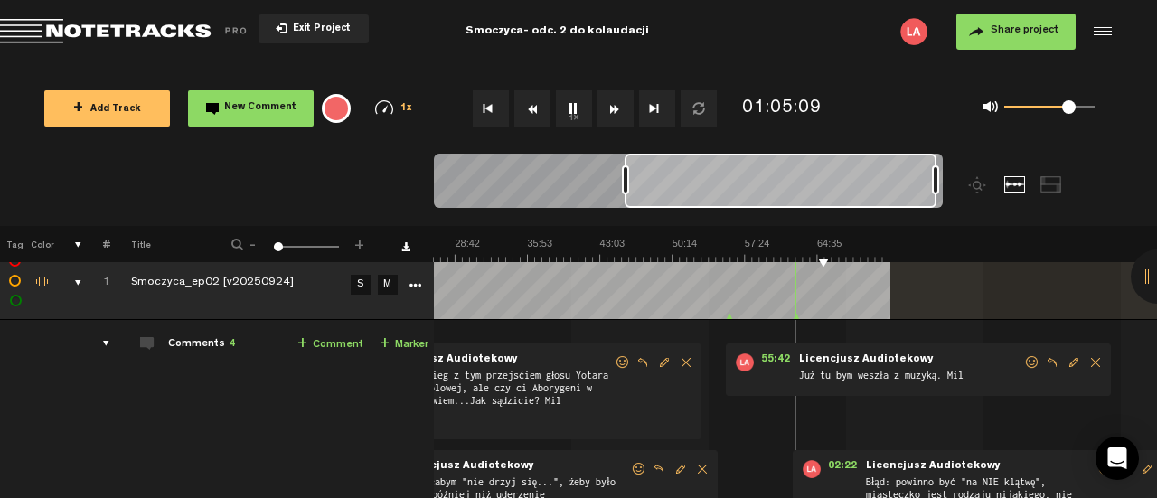
scroll to position [0, 0]
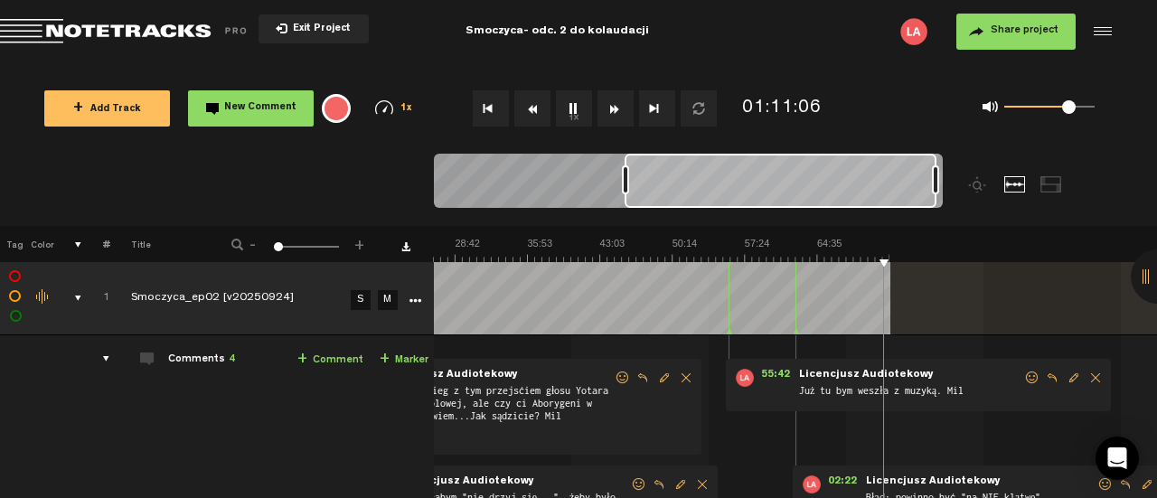
click at [533, 108] on button "Rewind" at bounding box center [532, 108] width 36 height 36
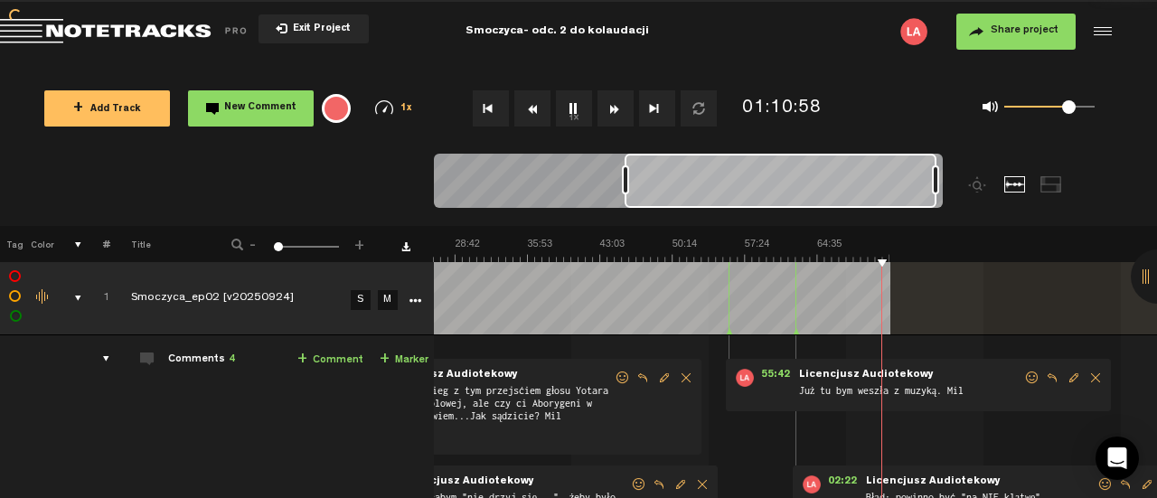
click at [533, 108] on button "Rewind" at bounding box center [532, 108] width 36 height 36
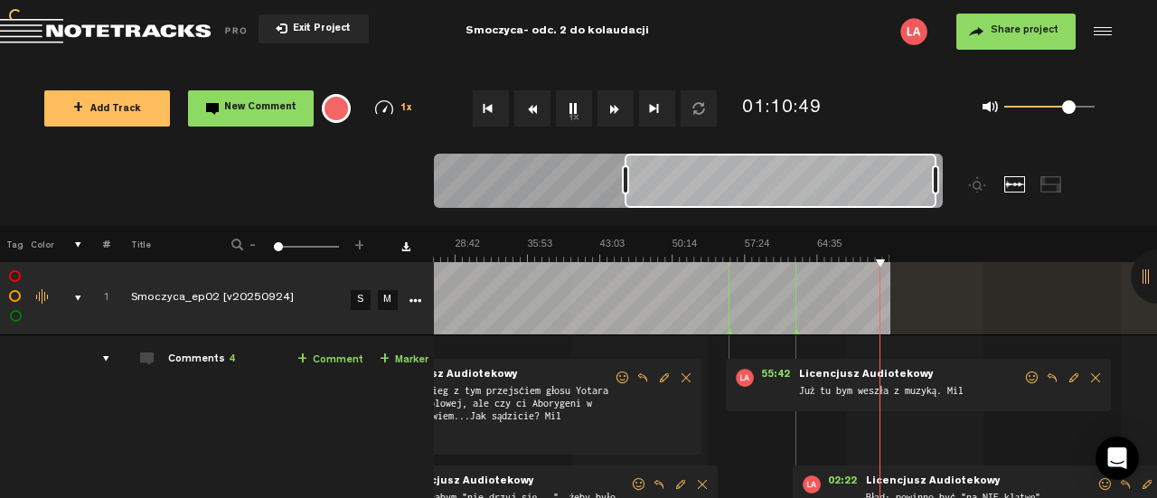
click at [533, 108] on button "Rewind" at bounding box center [532, 108] width 36 height 36
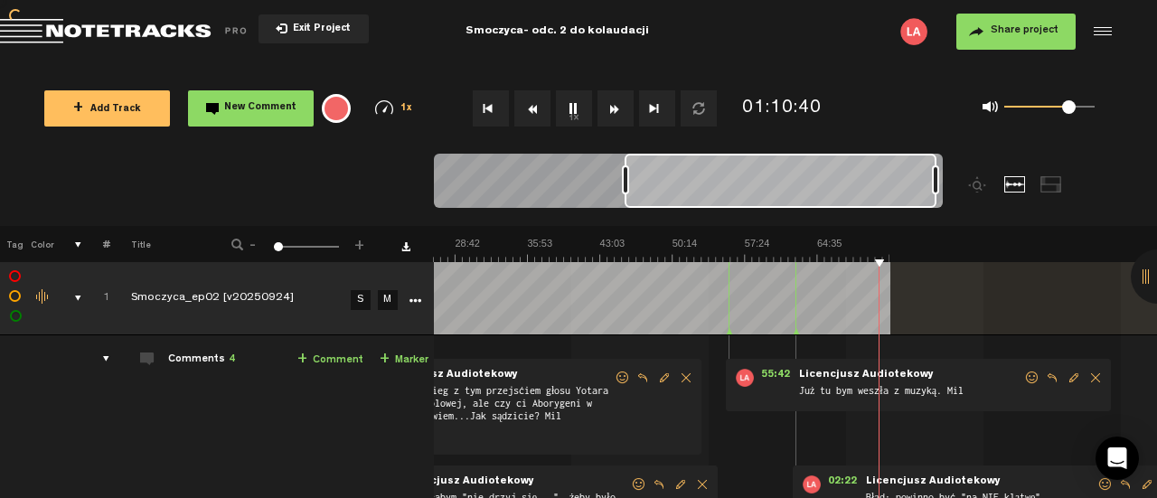
click at [533, 108] on button "Rewind" at bounding box center [532, 108] width 36 height 36
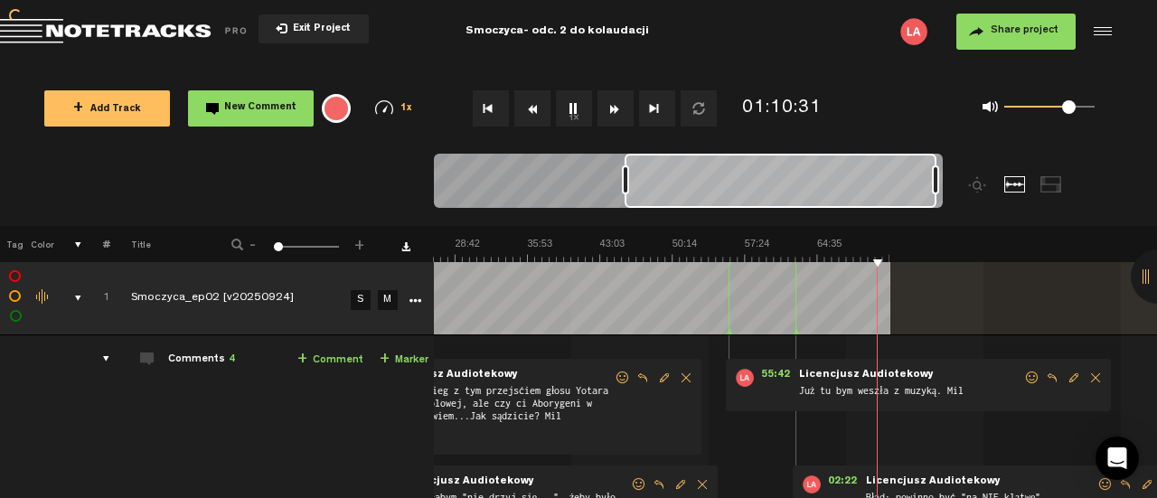
click at [533, 108] on button "Rewind" at bounding box center [532, 108] width 36 height 36
click at [324, 360] on link "+ Comment" at bounding box center [330, 360] width 66 height 21
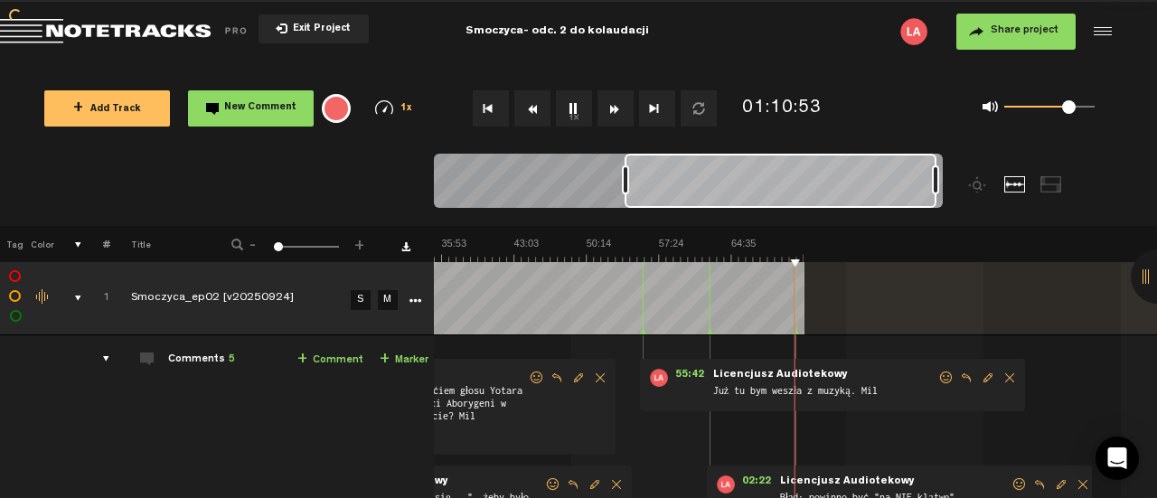
scroll to position [225, 0]
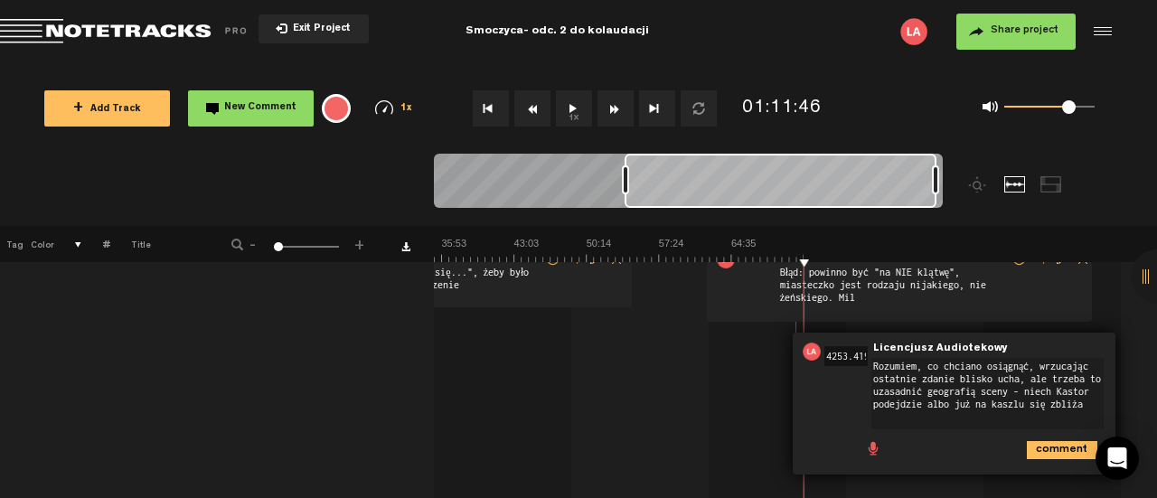
type textarea "Rozumiem, co chciano osiągnąć, wrzucając ostatnie zdanie blisko ucha, ale trzeb…"
click at [1066, 441] on icon "comment" at bounding box center [1062, 450] width 70 height 18
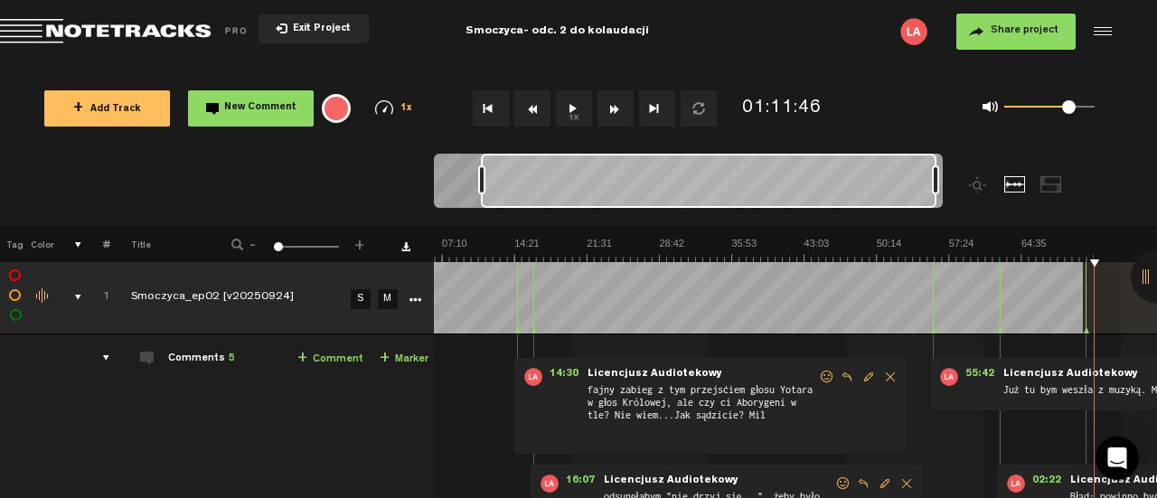
scroll to position [0, 0]
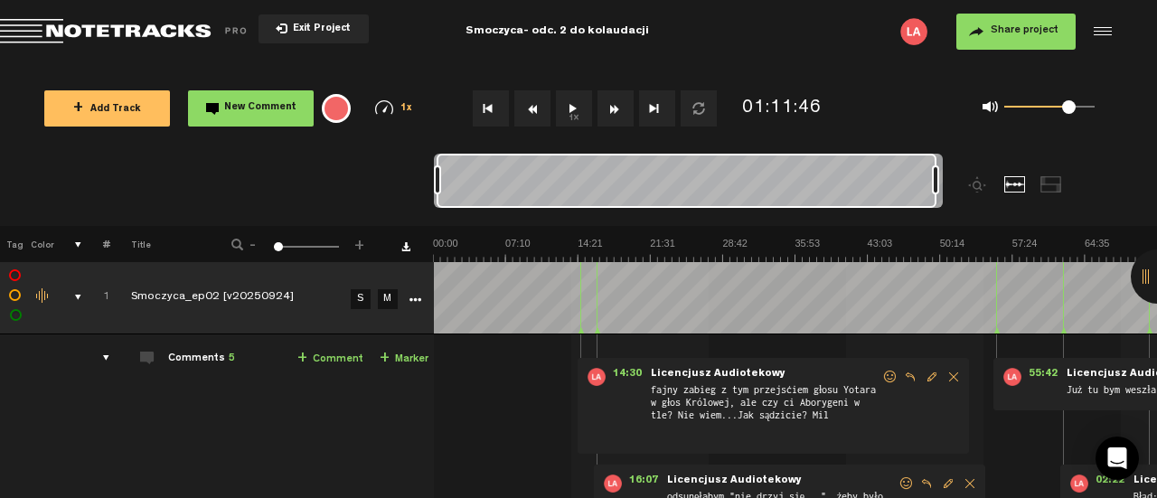
drag, startPoint x: 625, startPoint y: 176, endPoint x: 302, endPoint y: 174, distance: 323.5
click at [302, 174] on nt-zoom-navigation-bar at bounding box center [578, 190] width 1157 height 72
drag, startPoint x: 934, startPoint y: 179, endPoint x: 1036, endPoint y: 179, distance: 102.1
click at [1041, 179] on div at bounding box center [752, 190] width 636 height 72
drag, startPoint x: 932, startPoint y: 180, endPoint x: 1015, endPoint y: 178, distance: 83.2
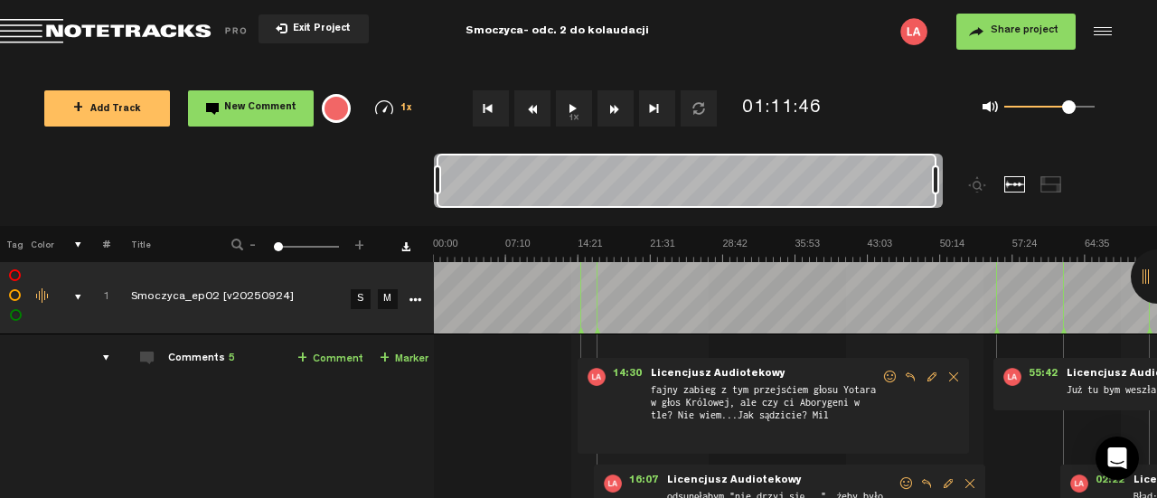
click at [1015, 178] on div at bounding box center [752, 190] width 636 height 72
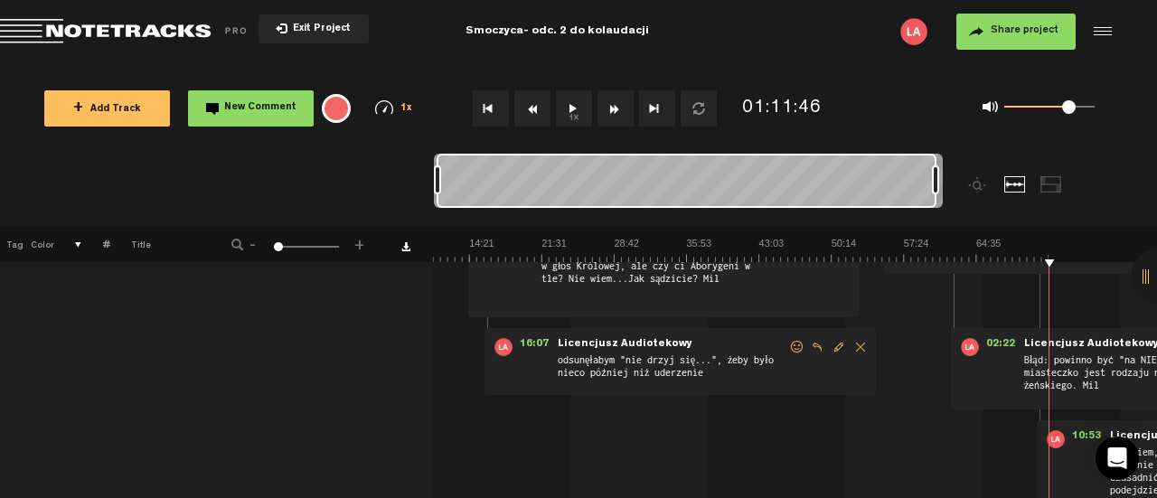
scroll to position [0, 696]
